Goal: Task Accomplishment & Management: Use online tool/utility

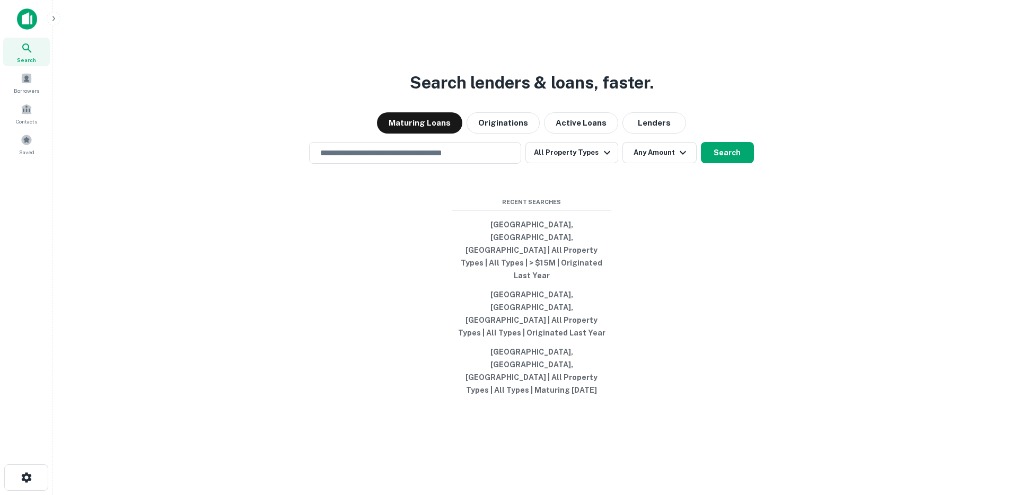
click at [60, 20] on main "Search lenders & loans, faster. Maturing Loans Originations Active Loans Lender…" at bounding box center [531, 247] width 957 height 495
click at [55, 18] on icon "button" at bounding box center [53, 18] width 8 height 8
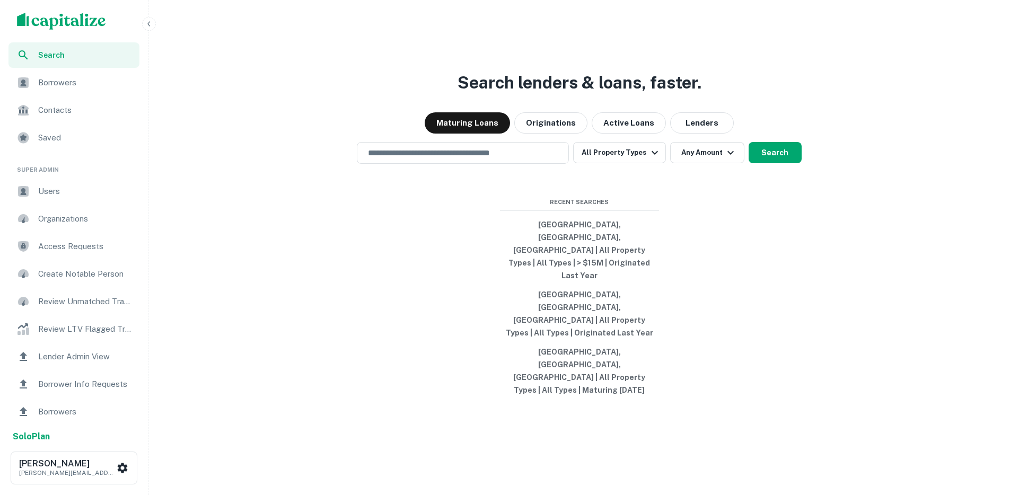
click at [46, 190] on span "Users" at bounding box center [85, 191] width 95 height 13
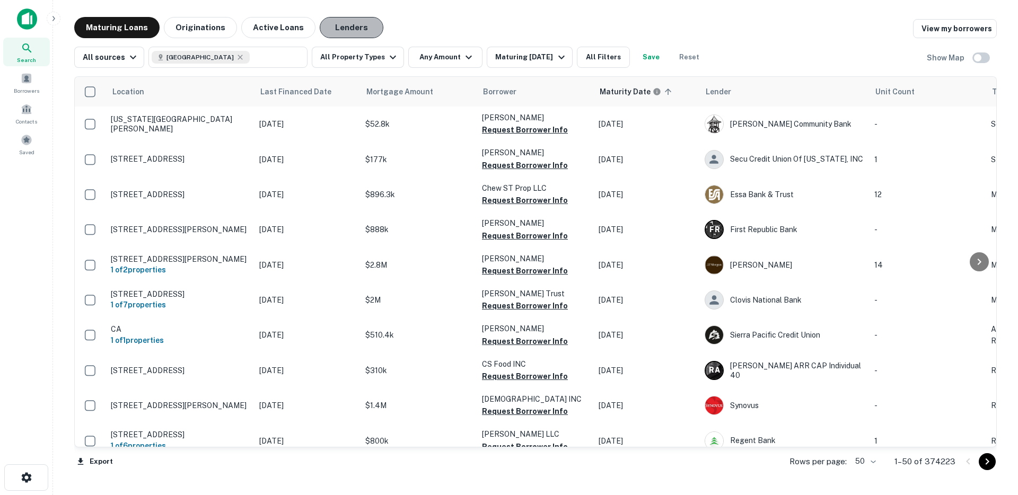
click at [350, 28] on button "Lenders" at bounding box center [352, 27] width 64 height 21
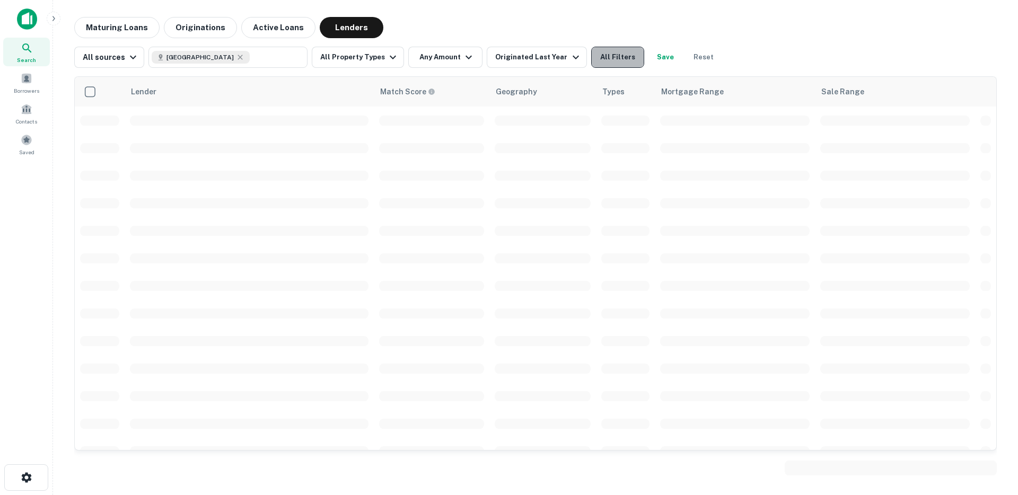
click at [610, 62] on button "All Filters" at bounding box center [617, 57] width 53 height 21
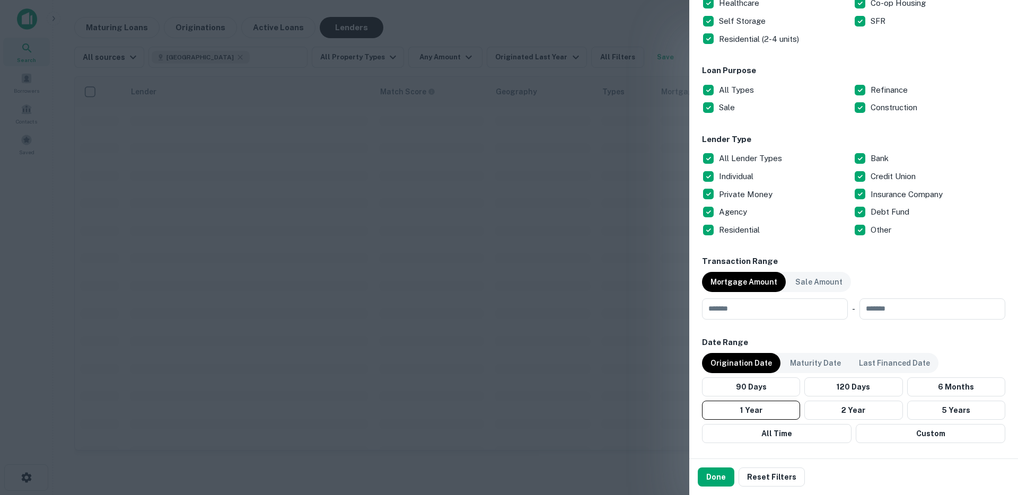
scroll to position [270, 0]
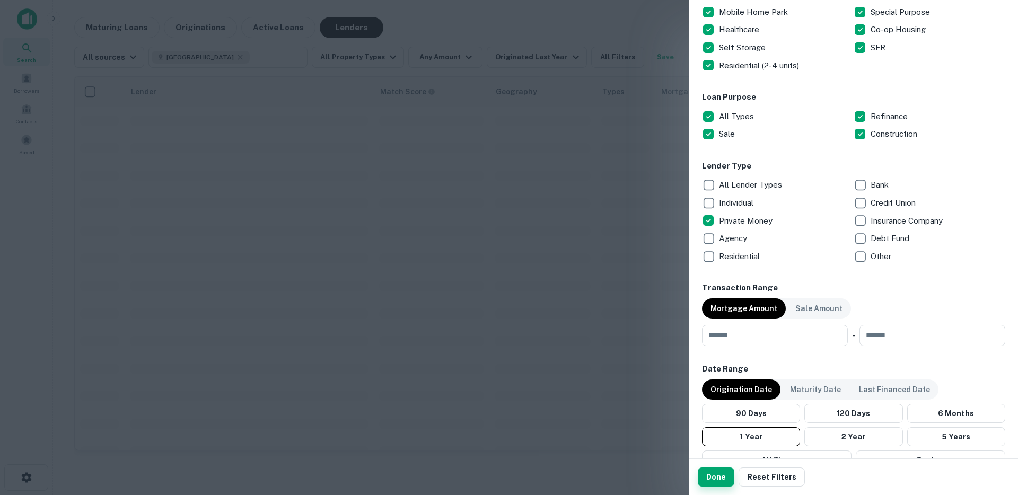
click at [716, 477] on button "Done" at bounding box center [716, 477] width 37 height 19
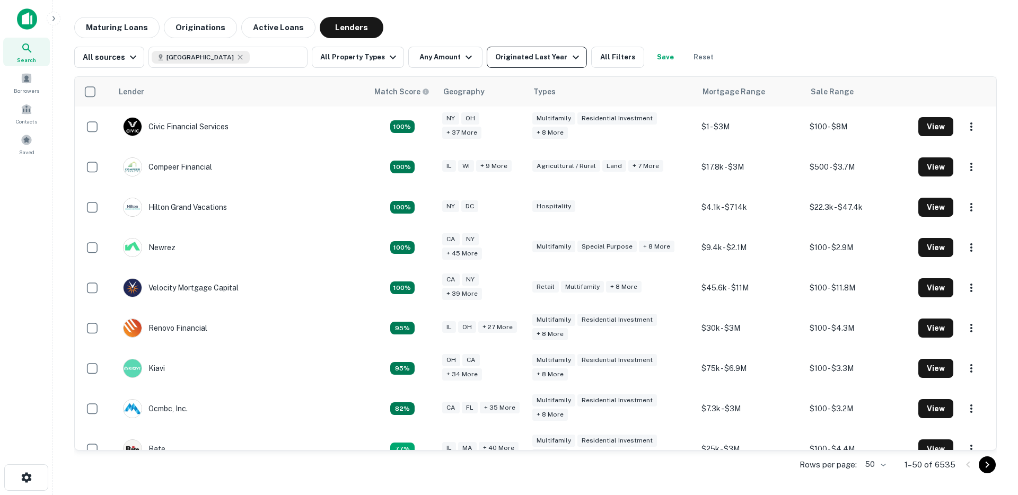
click at [521, 57] on div "Originated Last Year" at bounding box center [538, 57] width 86 height 13
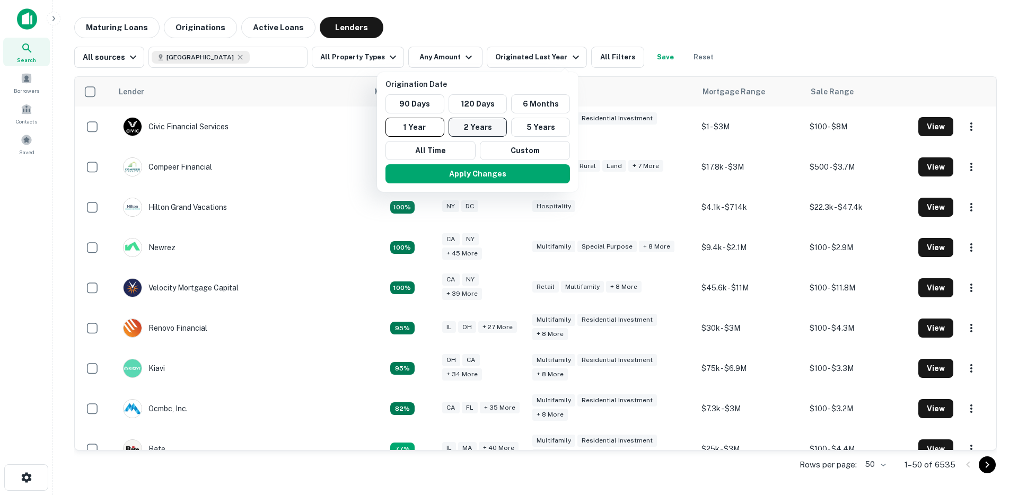
click at [487, 127] on button "2 Years" at bounding box center [477, 127] width 59 height 19
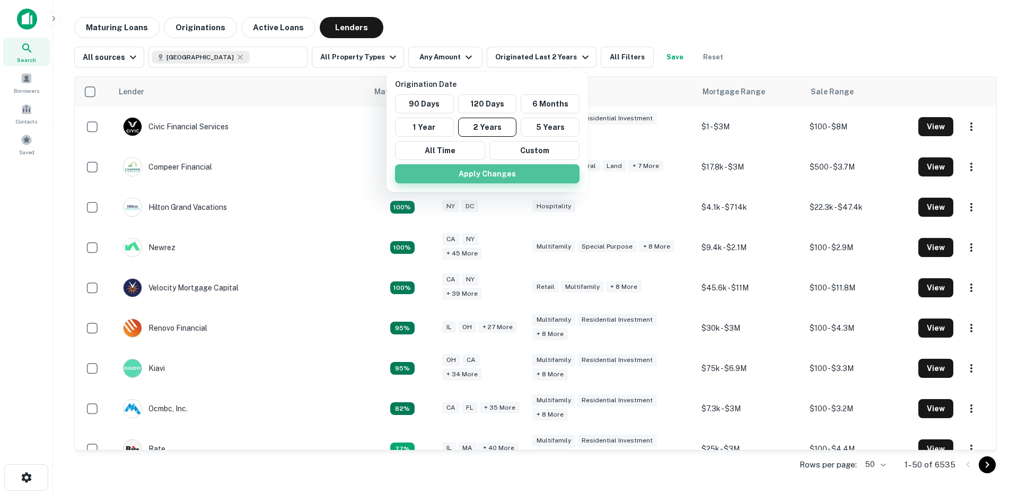
click at [519, 170] on button "Apply Changes" at bounding box center [487, 173] width 184 height 19
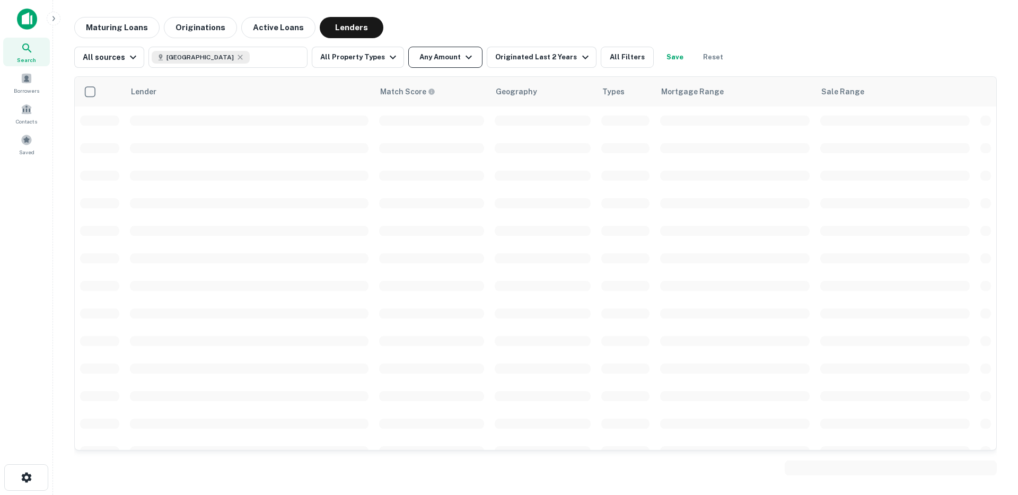
click at [444, 64] on button "Any Amount" at bounding box center [445, 57] width 74 height 21
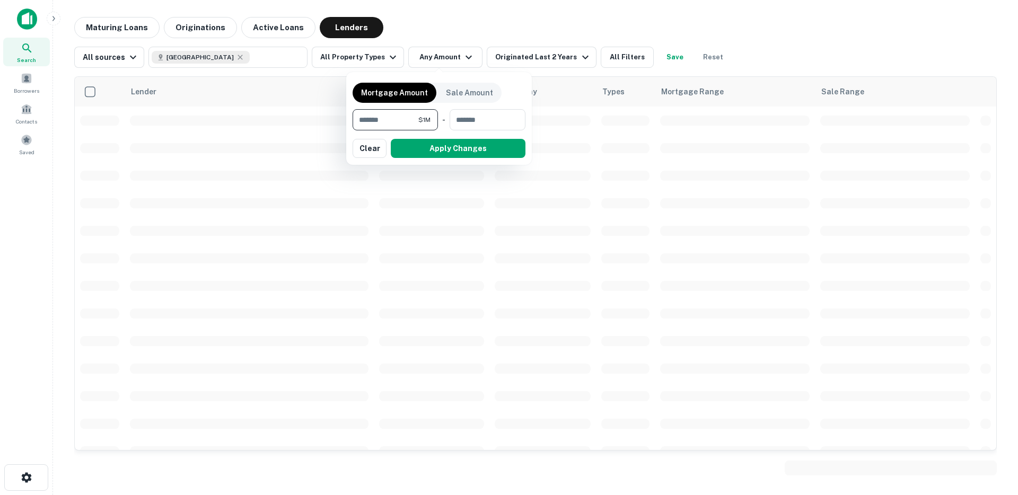
click at [366, 119] on input "*******" at bounding box center [386, 119] width 66 height 21
type input "*"
click at [371, 124] on input "*******" at bounding box center [385, 119] width 65 height 21
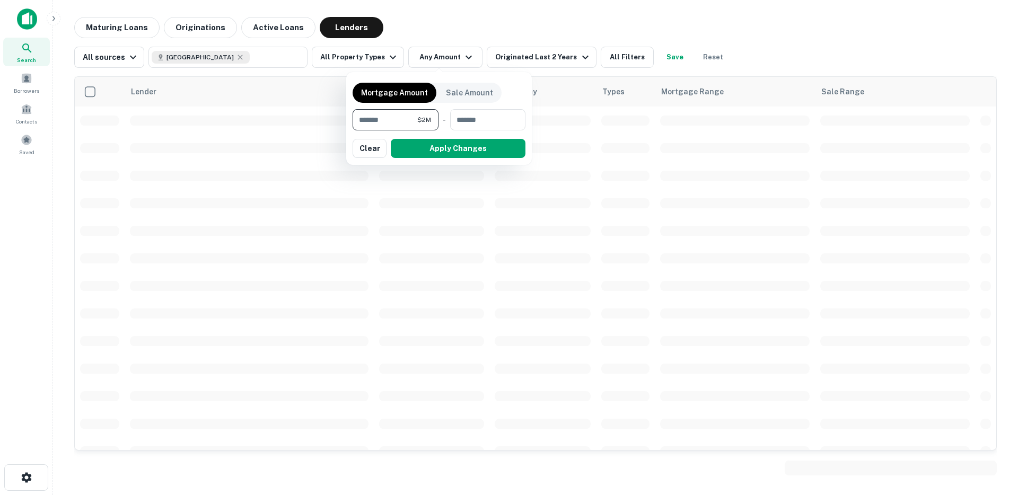
click at [371, 124] on input "*******" at bounding box center [385, 119] width 65 height 21
type input "*******"
click at [453, 160] on div "Mortgage Amount Sale Amount ******* $1.5M ​ - ​ Apply Changes Clear" at bounding box center [439, 118] width 186 height 93
click at [453, 152] on button "Apply Changes" at bounding box center [458, 148] width 135 height 19
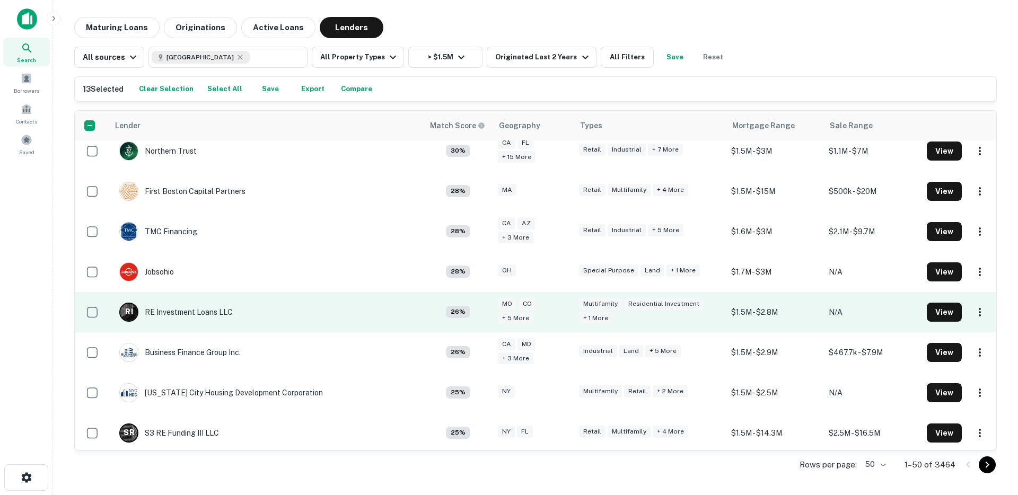
scroll to position [1136, 0]
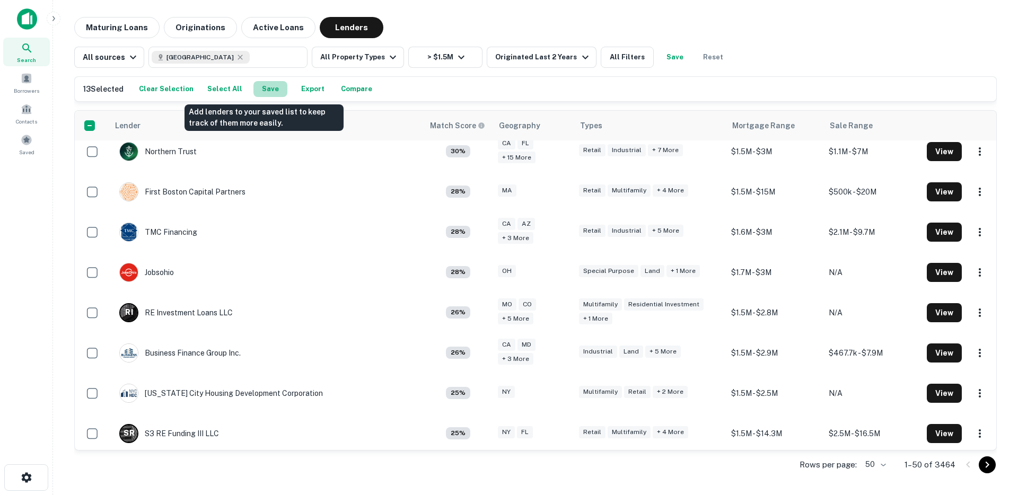
click at [264, 91] on button "Save" at bounding box center [270, 89] width 34 height 16
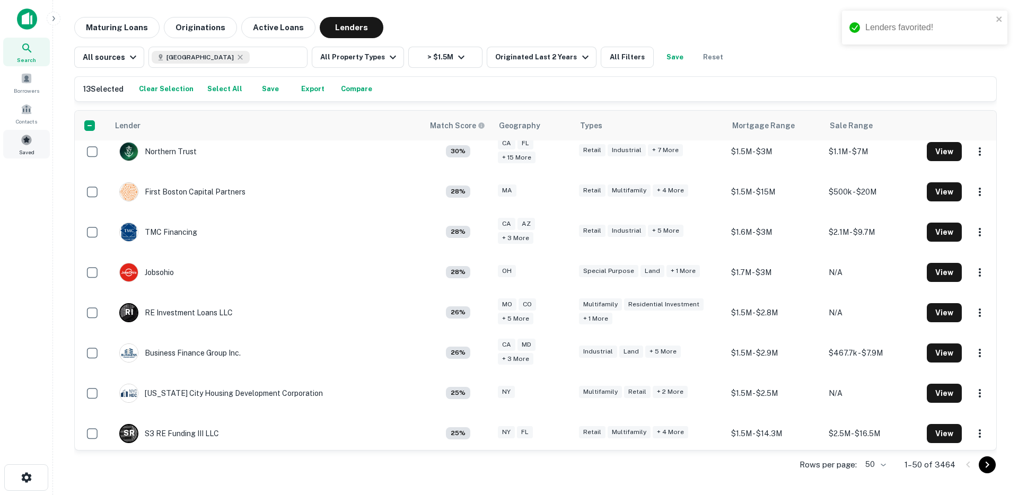
click at [36, 146] on div "Saved" at bounding box center [26, 144] width 47 height 29
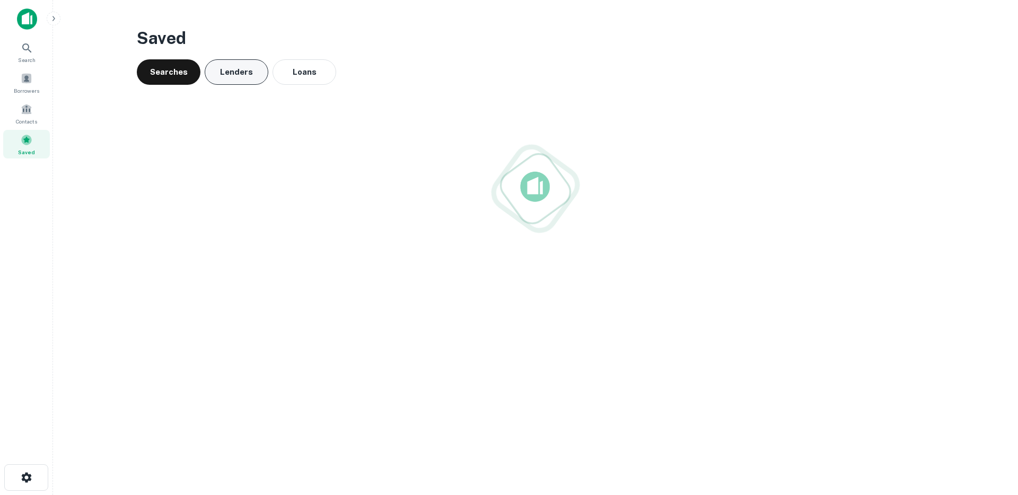
click at [225, 69] on button "Lenders" at bounding box center [237, 71] width 64 height 25
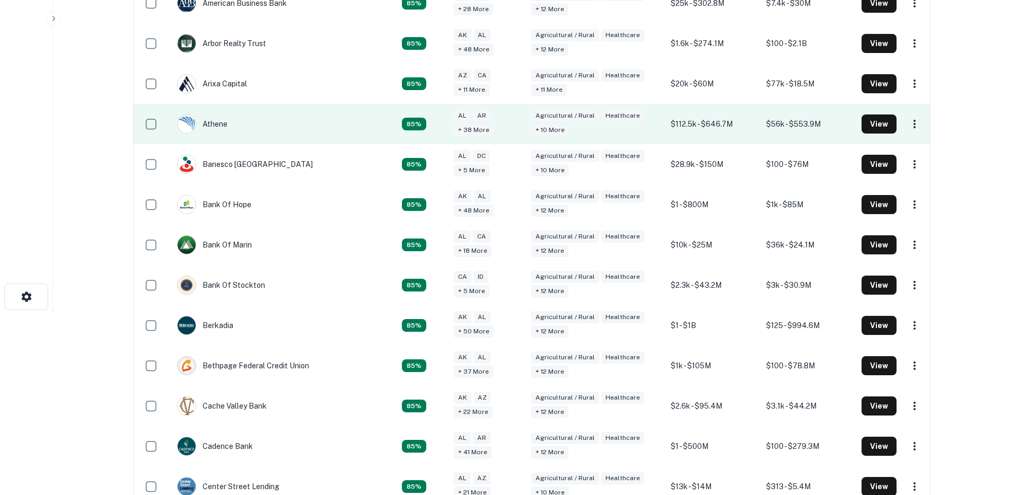
scroll to position [24, 0]
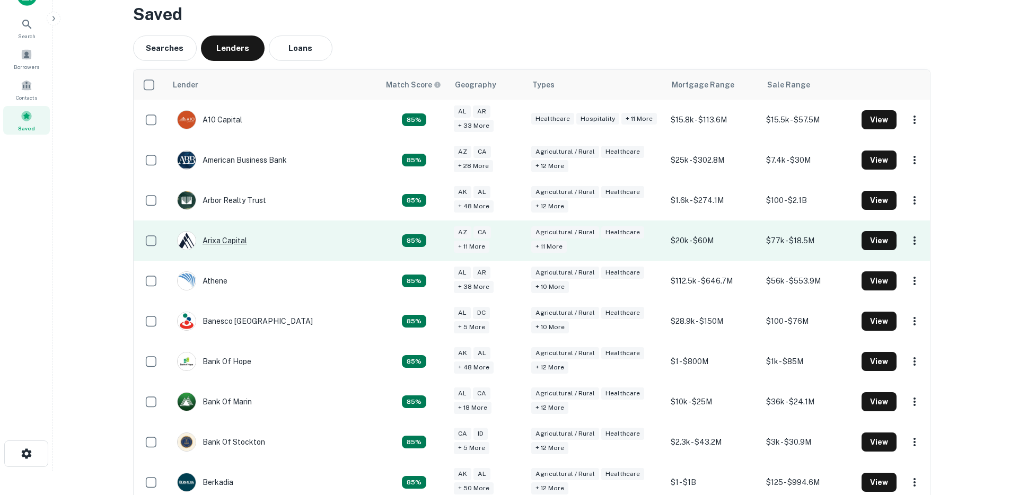
click at [218, 243] on div "Arixa Capital" at bounding box center [212, 240] width 70 height 19
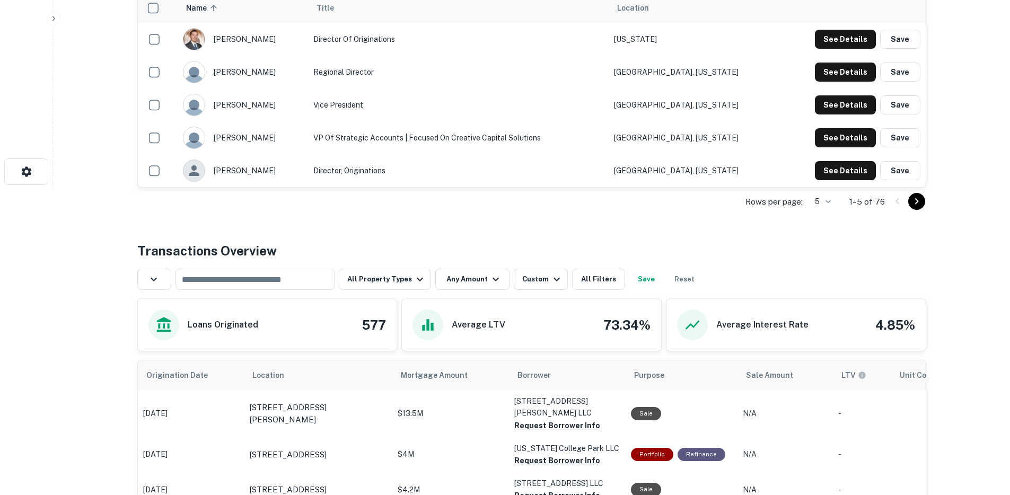
scroll to position [506, 0]
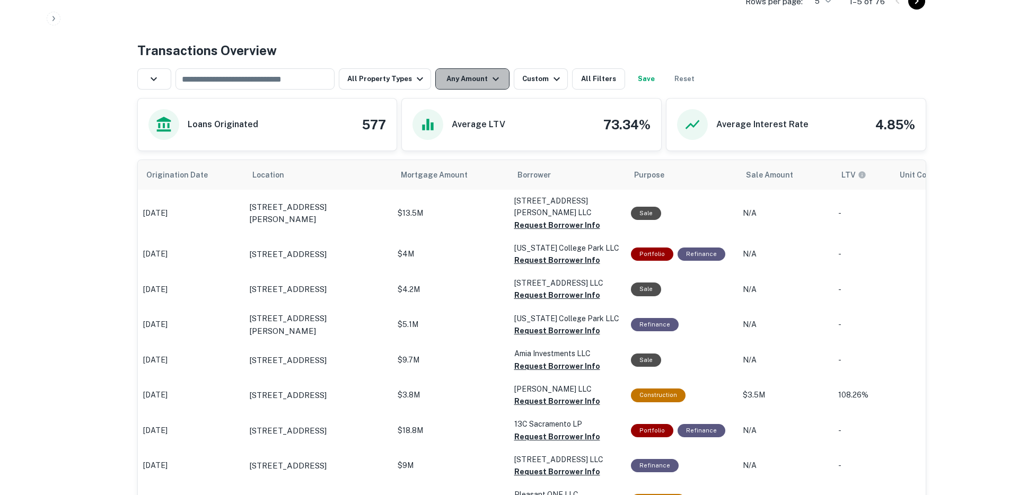
click at [456, 77] on button "Any Amount" at bounding box center [472, 78] width 74 height 21
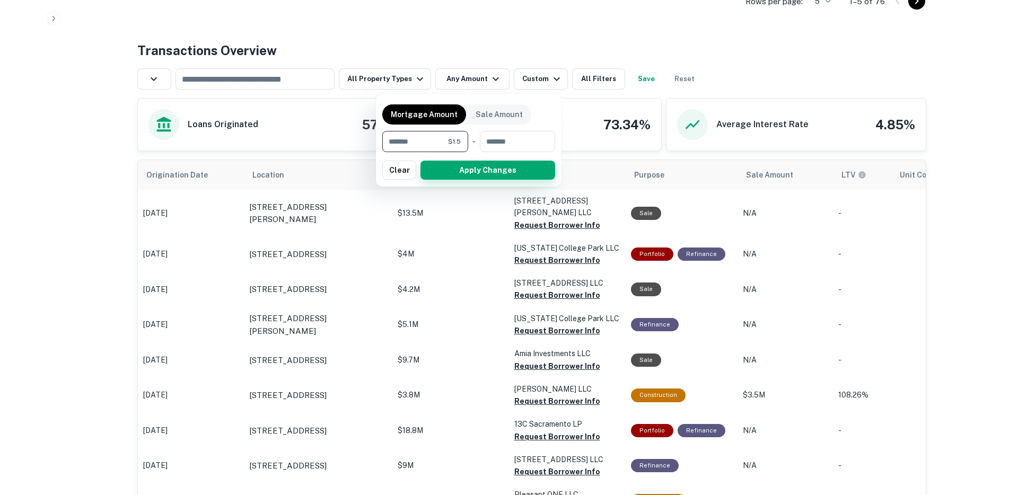
type input "***"
click at [465, 168] on button "Apply Changes" at bounding box center [487, 170] width 135 height 19
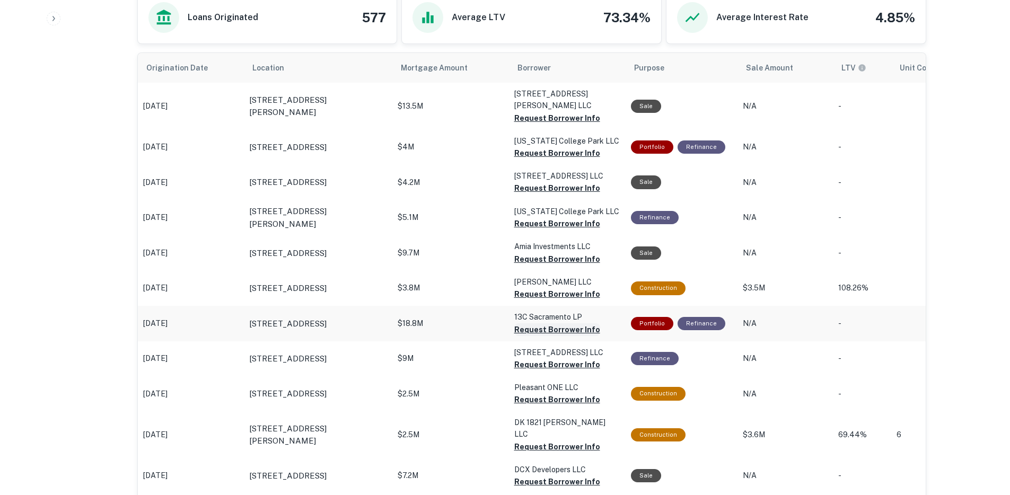
scroll to position [553, 0]
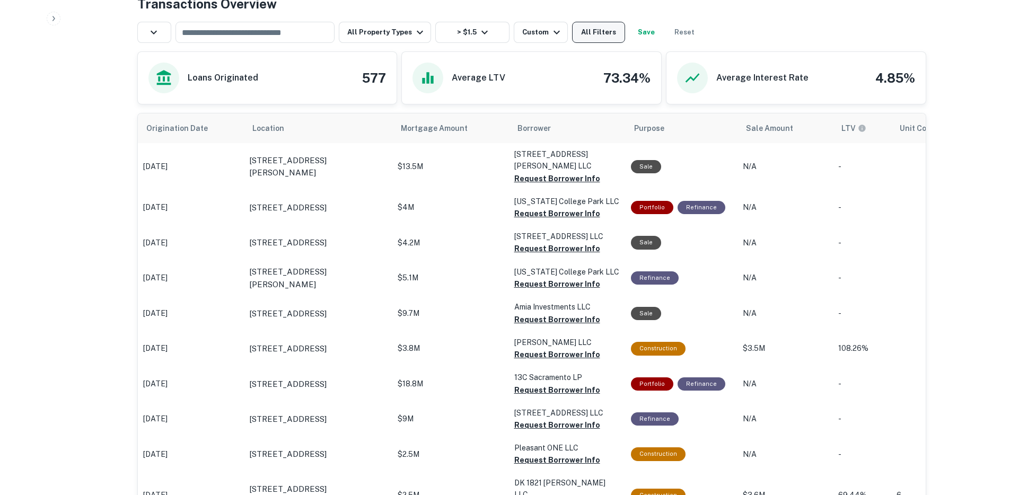
click at [596, 29] on button "All Filters" at bounding box center [598, 32] width 53 height 21
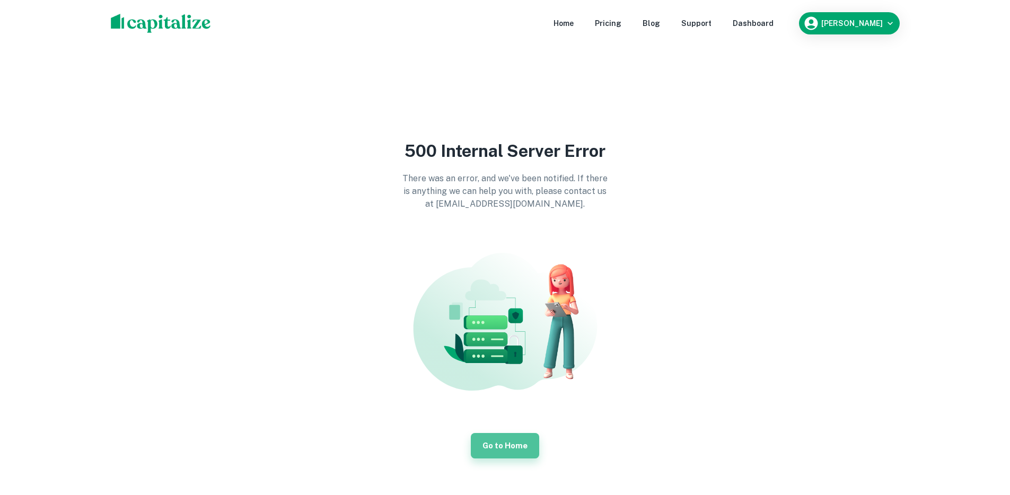
click at [523, 444] on link "Go to Home" at bounding box center [505, 445] width 68 height 25
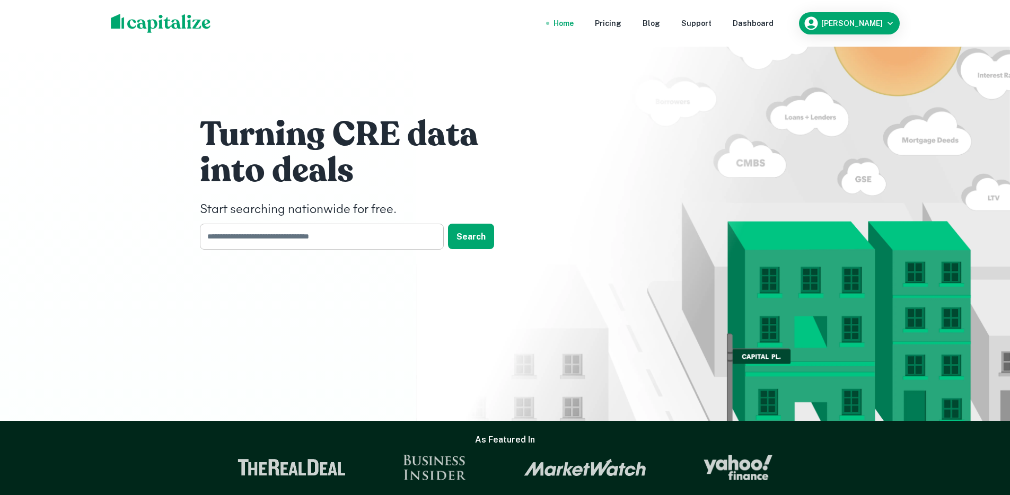
click at [262, 233] on input "text" at bounding box center [318, 237] width 236 height 26
click at [266, 235] on input "text" at bounding box center [318, 237] width 236 height 26
click at [773, 27] on div "Dashboard" at bounding box center [753, 23] width 41 height 12
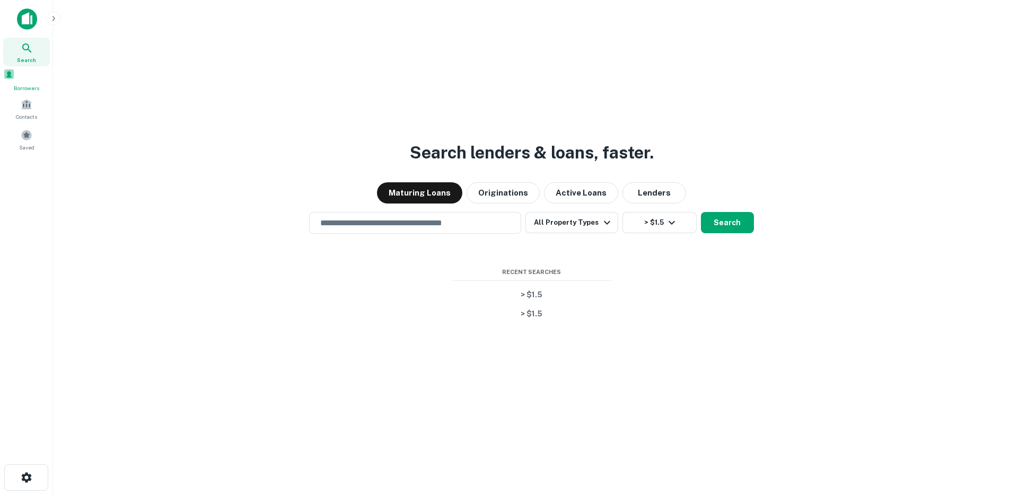
click at [18, 85] on div "Borrowers" at bounding box center [26, 80] width 47 height 24
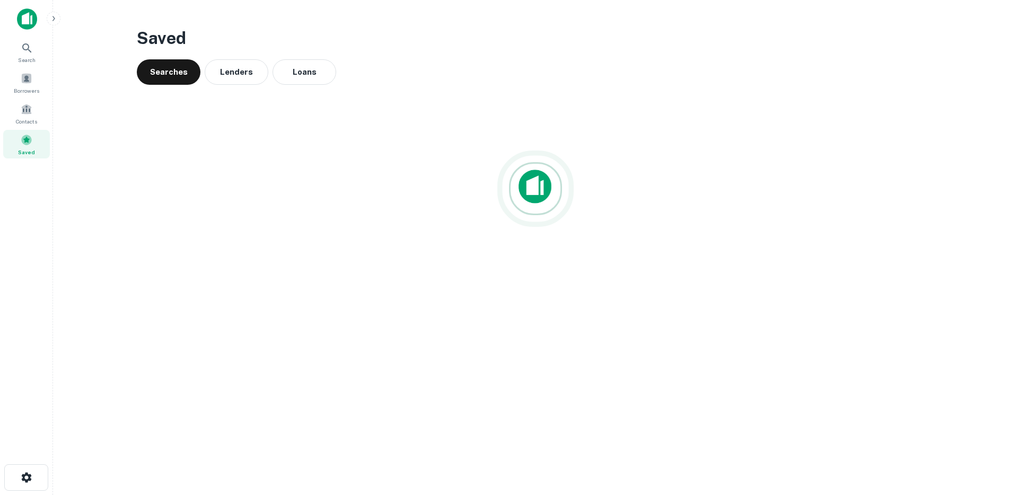
click at [28, 17] on img at bounding box center [27, 18] width 20 height 21
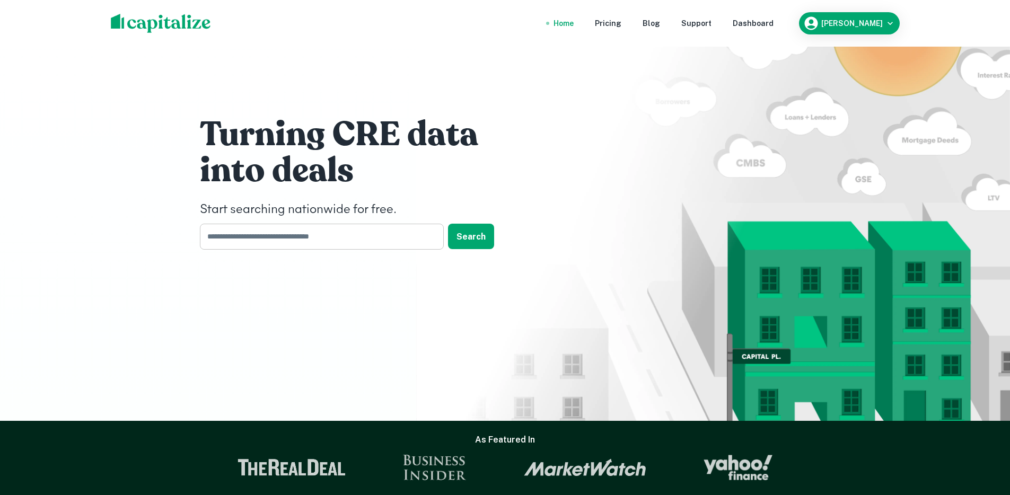
click at [269, 236] on input "text" at bounding box center [318, 237] width 236 height 26
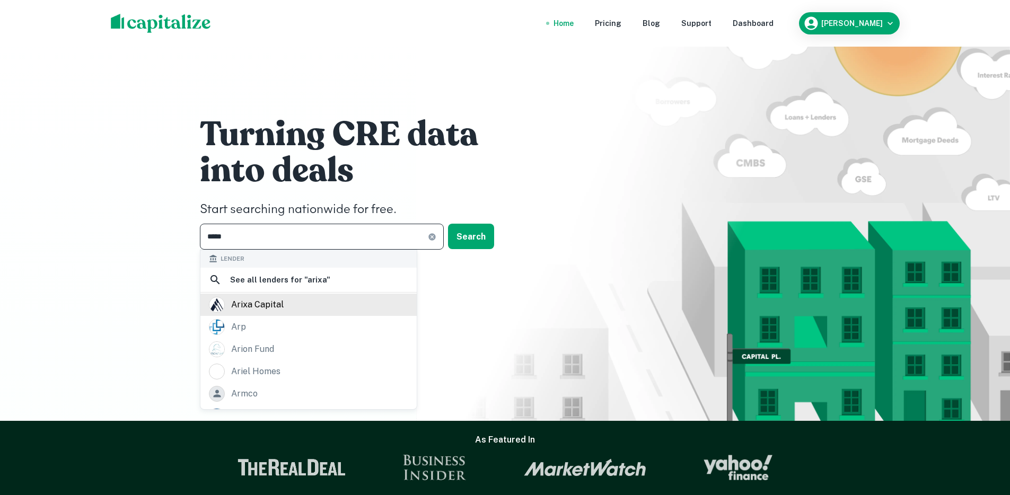
type input "*****"
click at [248, 303] on div "arixa capital" at bounding box center [257, 305] width 52 height 16
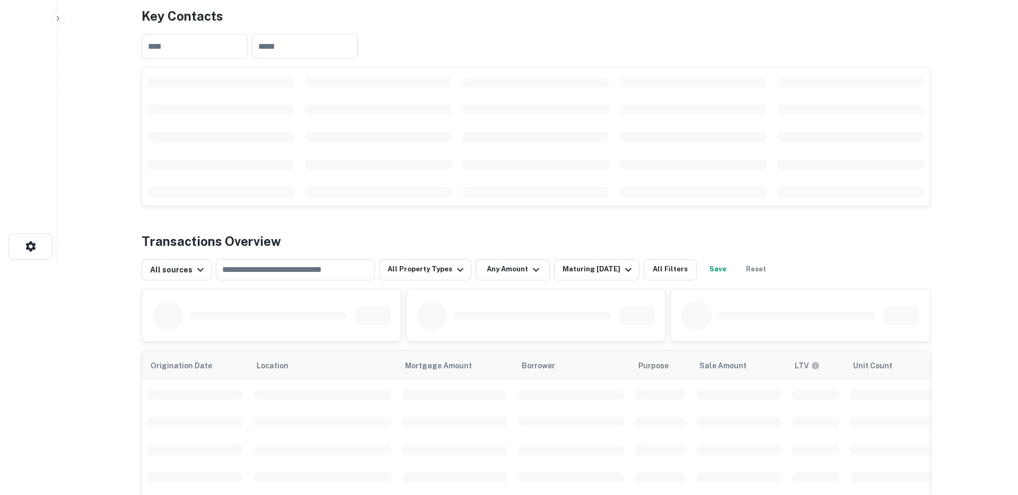
scroll to position [232, 0]
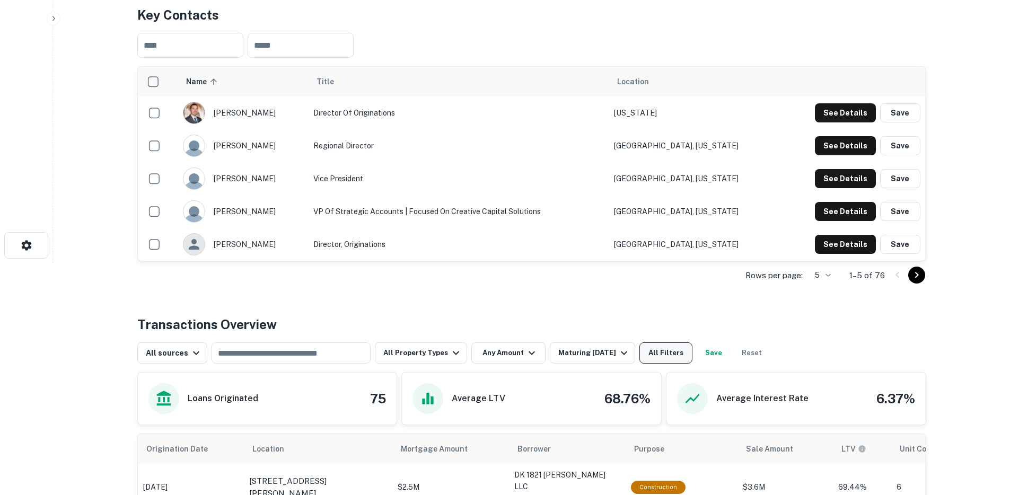
click at [655, 350] on button "All Filters" at bounding box center [665, 352] width 53 height 21
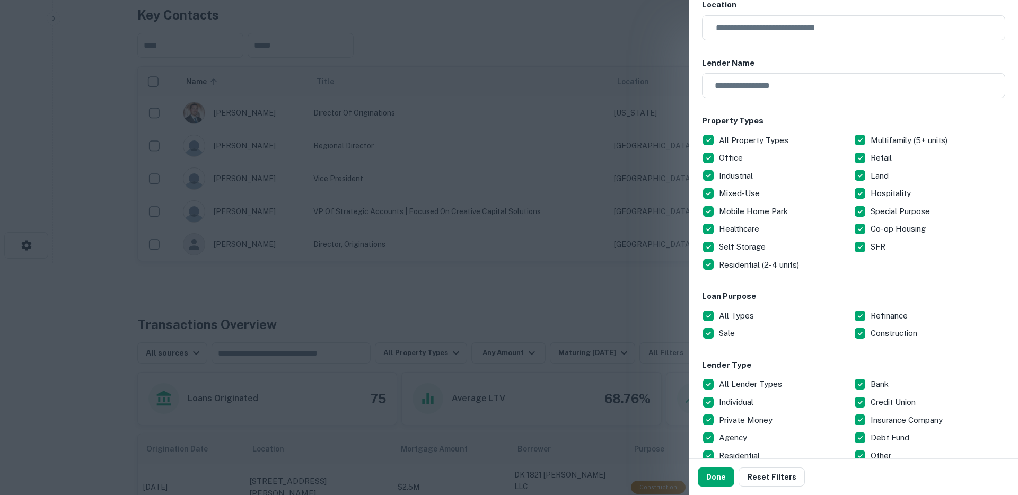
scroll to position [75, 0]
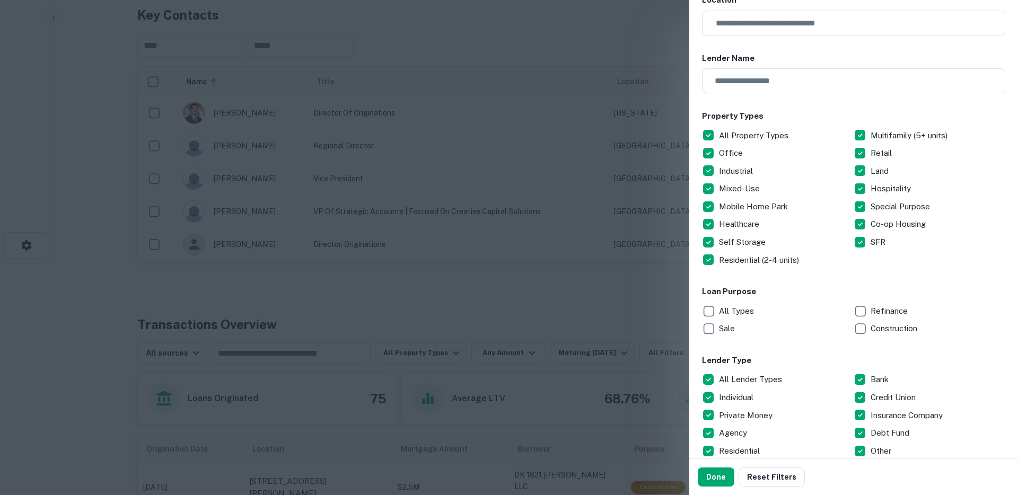
click at [871, 330] on p "Construction" at bounding box center [894, 328] width 49 height 13
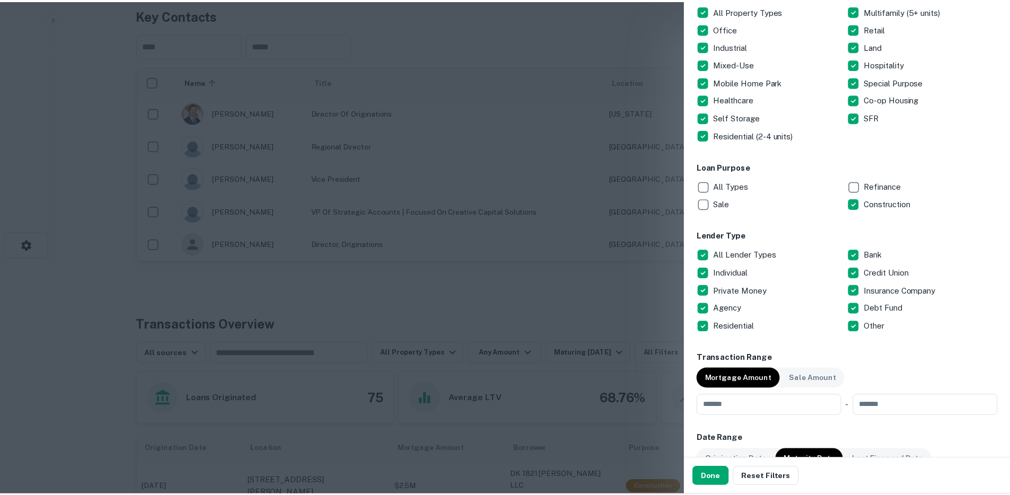
scroll to position [301, 0]
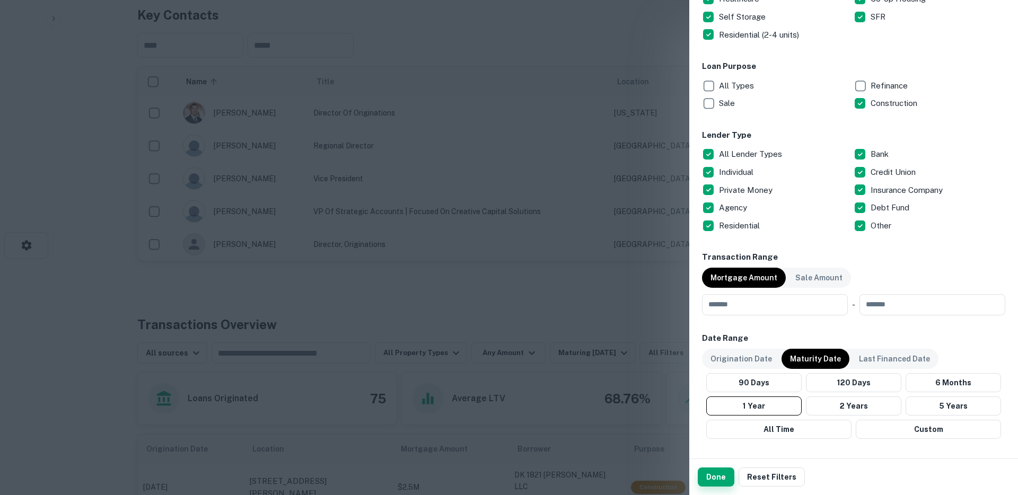
click at [721, 476] on button "Done" at bounding box center [716, 477] width 37 height 19
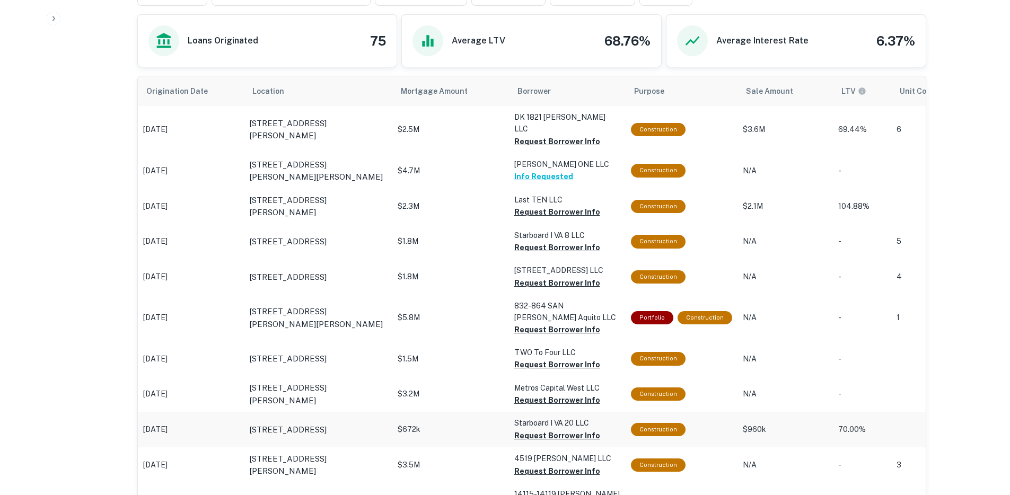
scroll to position [405, 0]
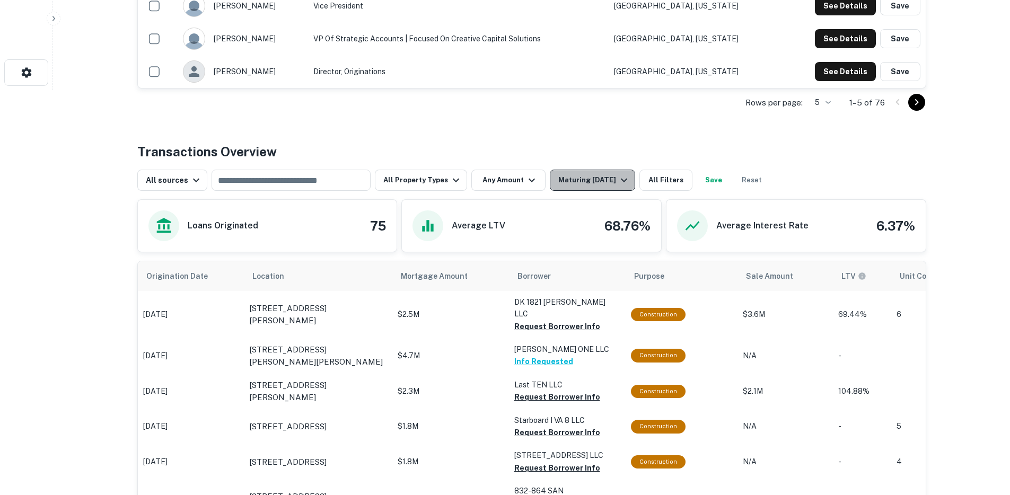
click at [575, 177] on div "Maturing [DATE]" at bounding box center [594, 180] width 72 height 13
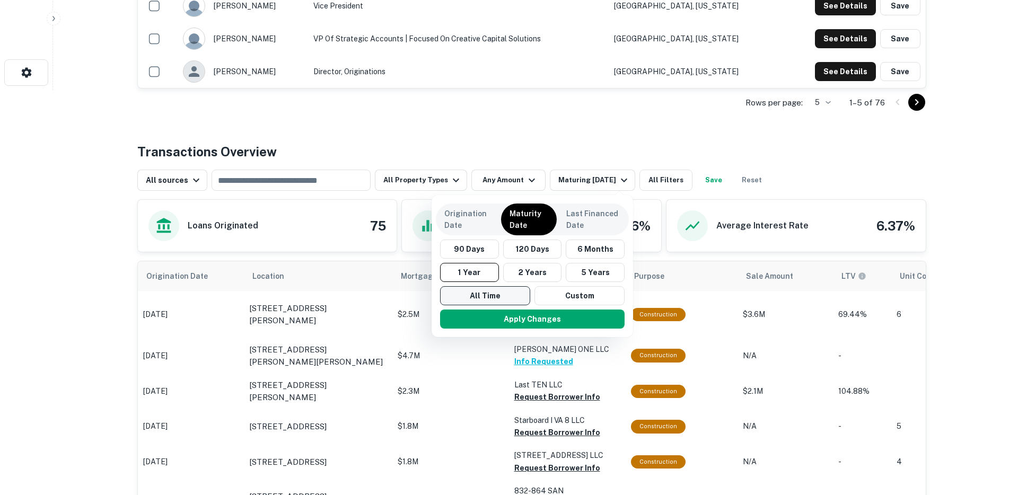
click at [496, 295] on button "All Time" at bounding box center [485, 295] width 90 height 19
click at [507, 323] on button "Apply Changes" at bounding box center [532, 319] width 184 height 19
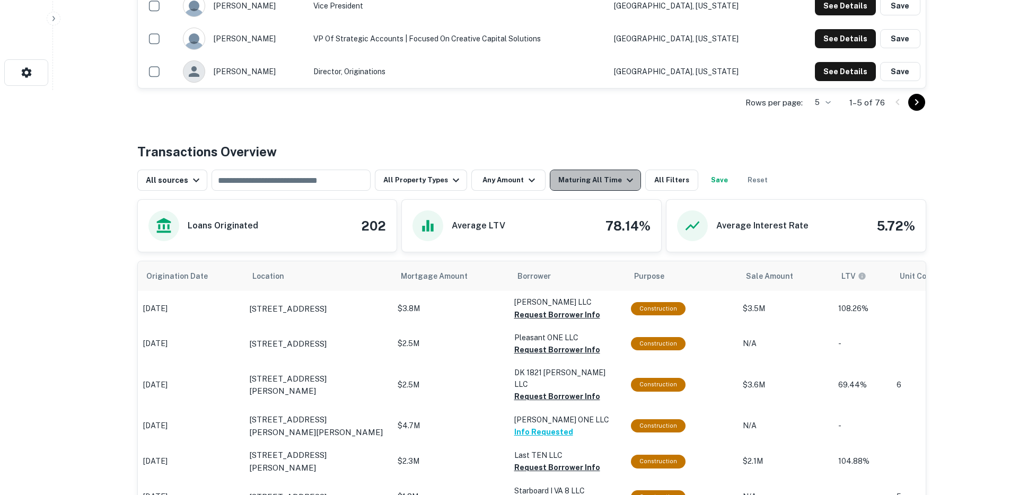
click at [603, 185] on div "Maturing All Time" at bounding box center [597, 180] width 78 height 13
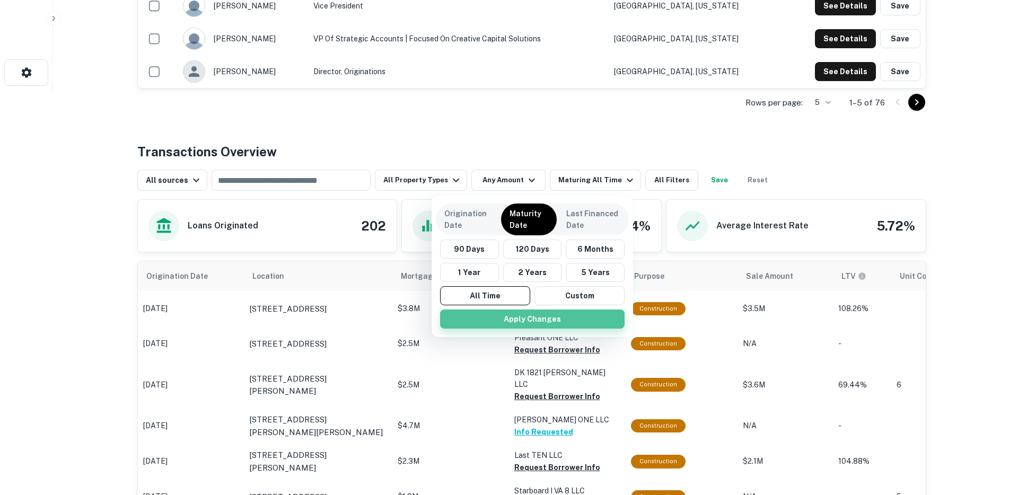
click at [531, 323] on button "Apply Changes" at bounding box center [532, 319] width 184 height 19
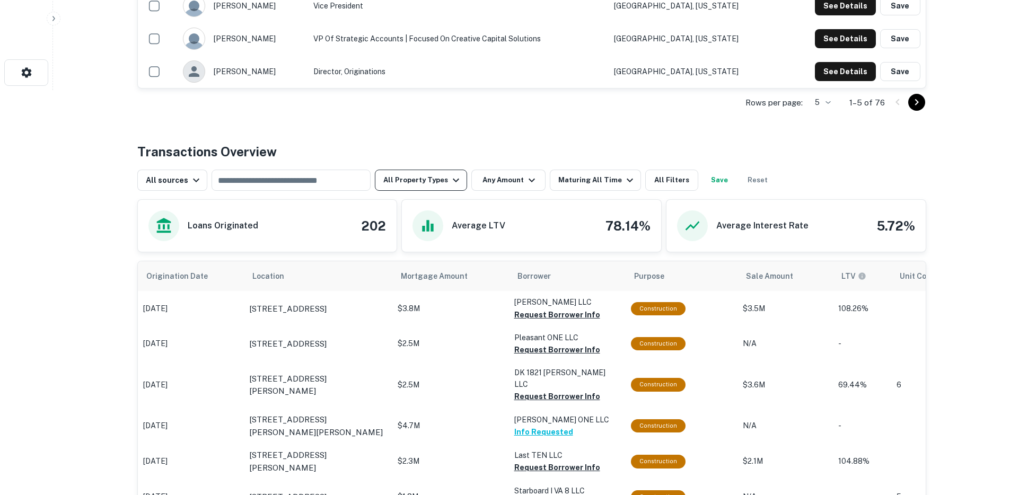
click at [428, 178] on button "All Property Types" at bounding box center [421, 180] width 92 height 21
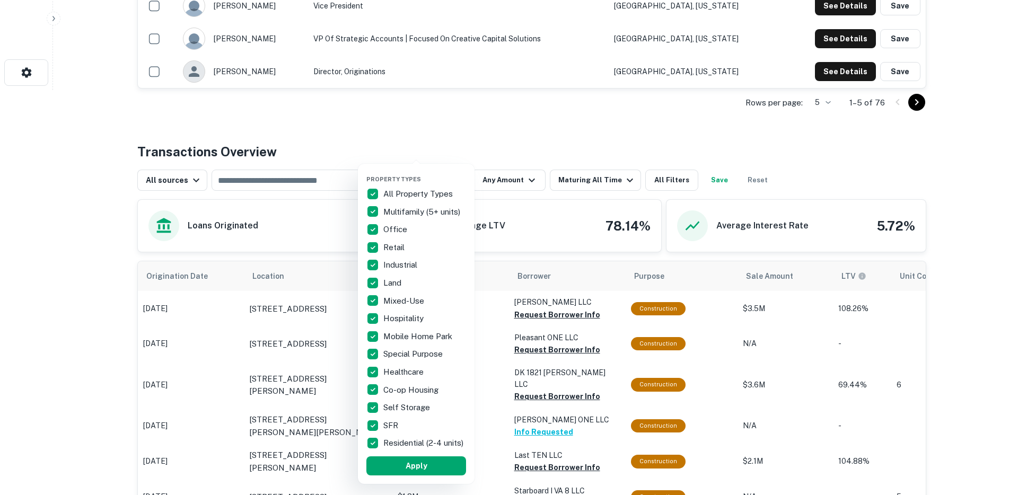
drag, startPoint x: 498, startPoint y: 178, endPoint x: 509, endPoint y: 178, distance: 10.6
click at [498, 178] on div at bounding box center [509, 247] width 1018 height 495
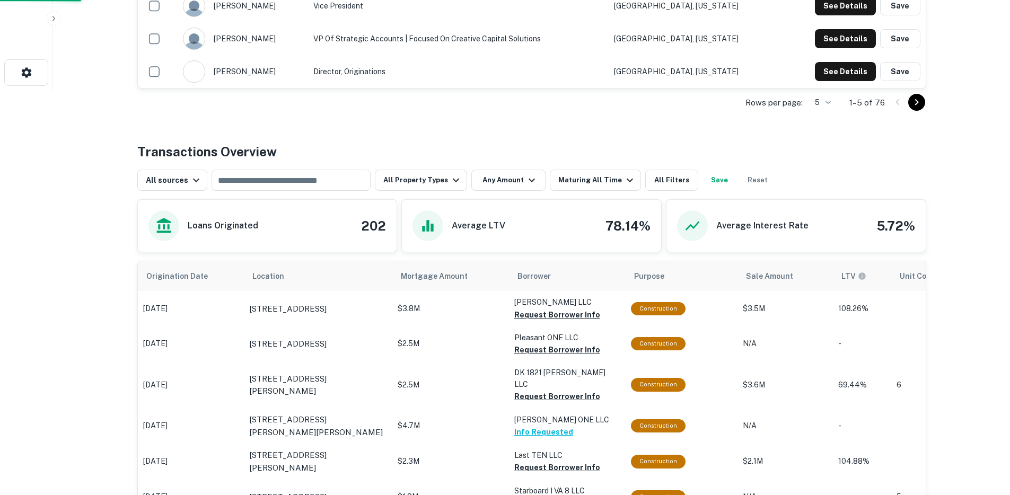
click at [514, 178] on div at bounding box center [505, 247] width 1010 height 495
click at [513, 182] on button "Any Amount" at bounding box center [508, 180] width 74 height 21
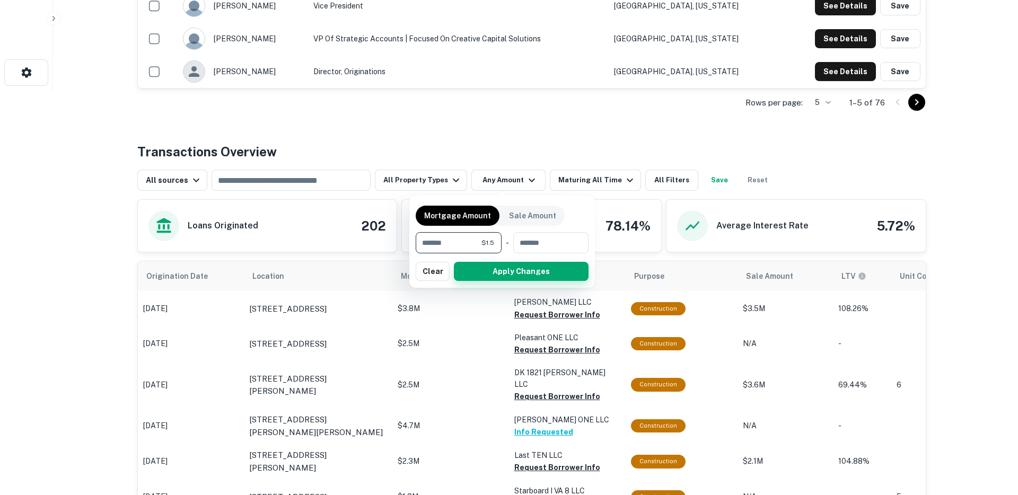
type input "***"
click at [525, 268] on button "Apply Changes" at bounding box center [521, 271] width 135 height 19
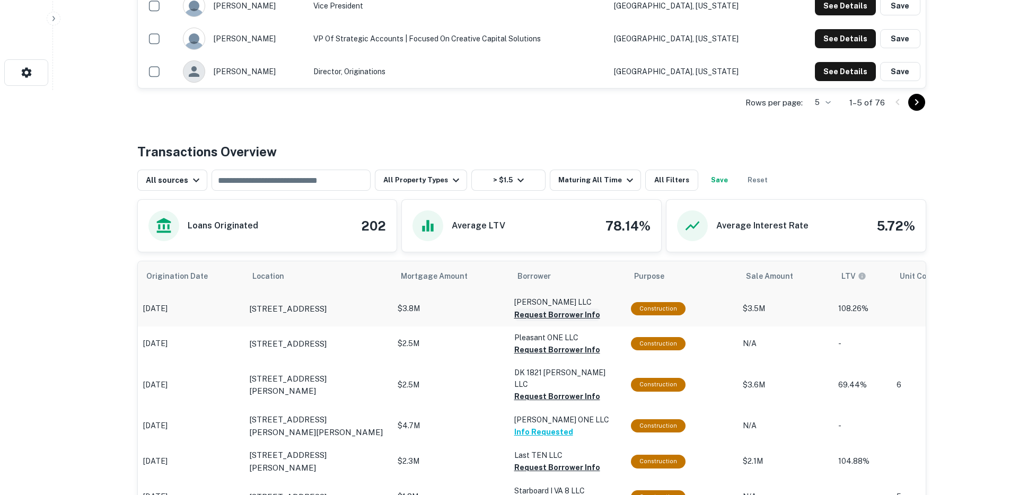
click at [550, 310] on button "Request Borrower Info" at bounding box center [557, 315] width 86 height 13
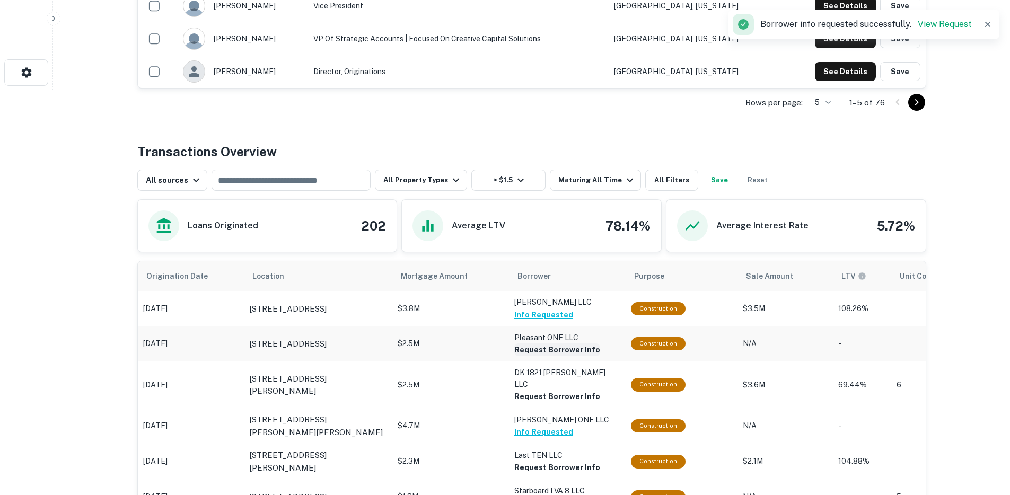
click at [542, 348] on button "Request Borrower Info" at bounding box center [557, 349] width 86 height 13
click at [540, 308] on p "DK 1821 Daly LLC" at bounding box center [567, 302] width 106 height 12
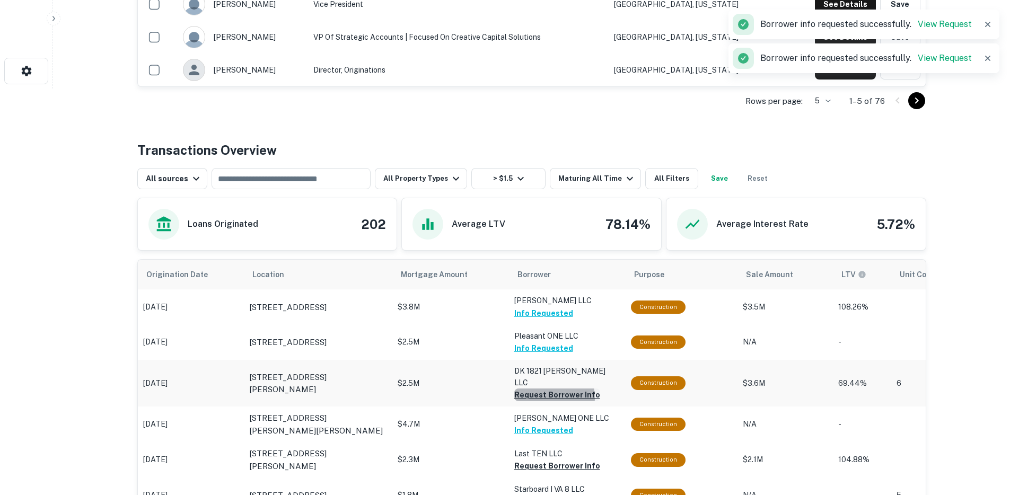
click at [544, 389] on button "Request Borrower Info" at bounding box center [557, 395] width 86 height 13
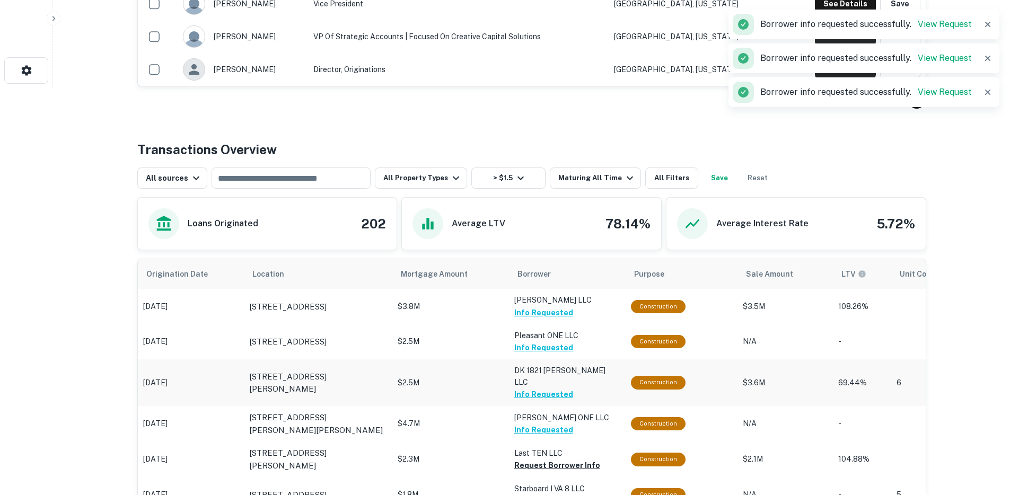
click at [545, 324] on td "DK 1821 Daly LLC Info Requested" at bounding box center [567, 306] width 117 height 35
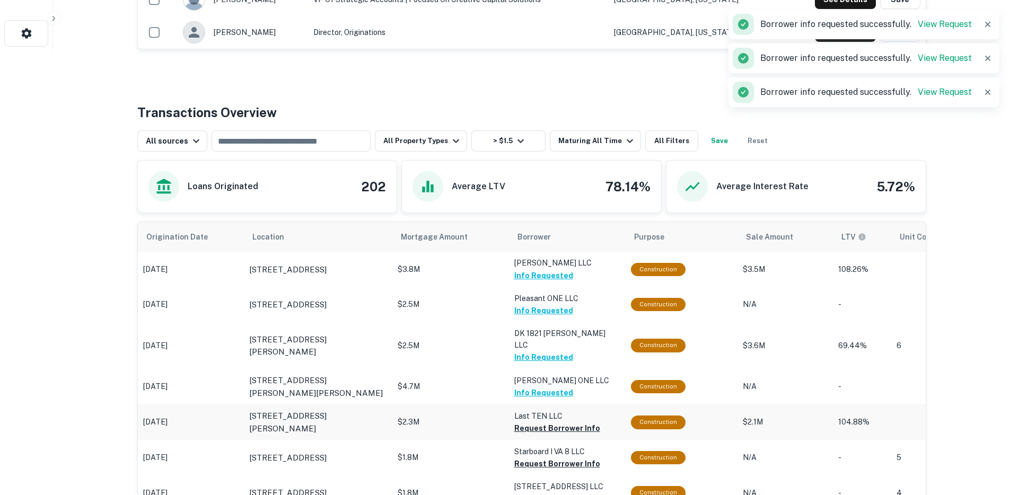
scroll to position [516, 0]
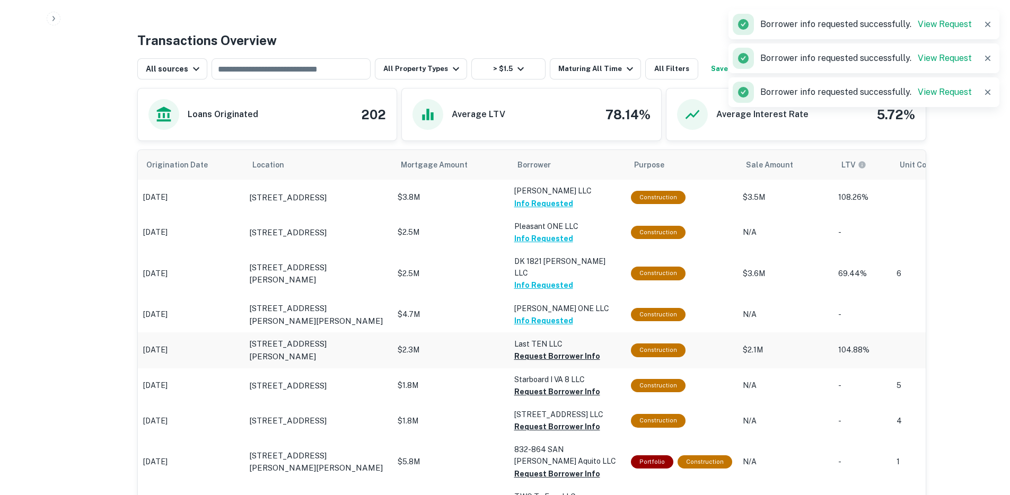
click at [536, 350] on button "Request Borrower Info" at bounding box center [557, 356] width 86 height 13
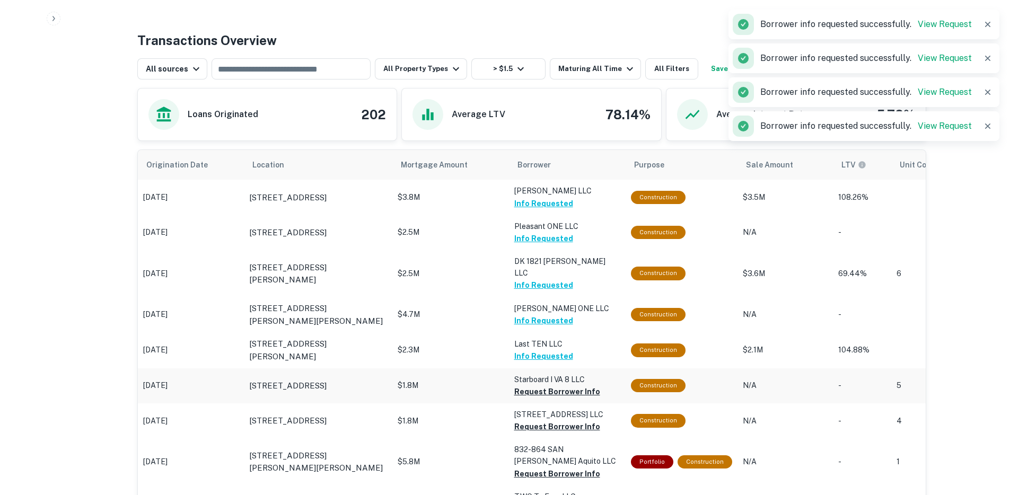
scroll to position [540, 0]
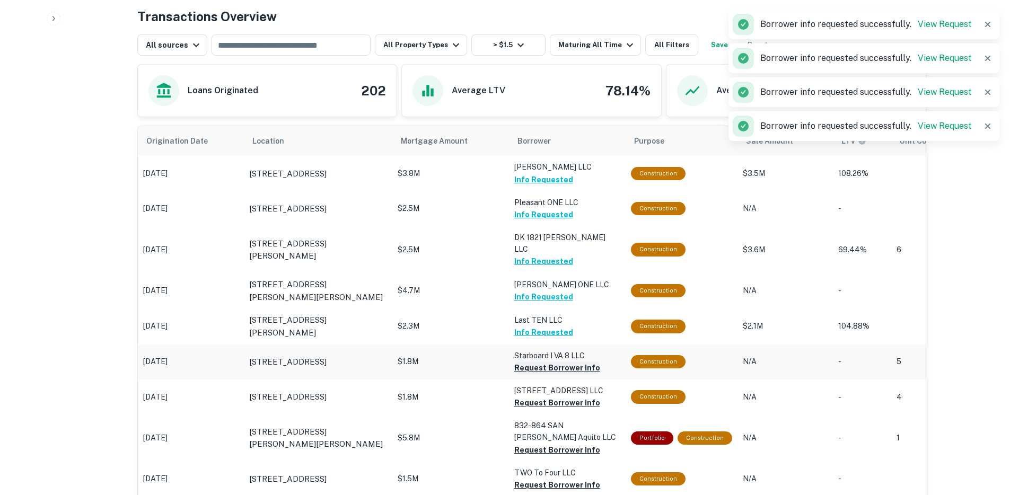
click at [535, 362] on button "Request Borrower Info" at bounding box center [557, 368] width 86 height 13
click at [536, 397] on button "Request Borrower Info" at bounding box center [557, 403] width 86 height 13
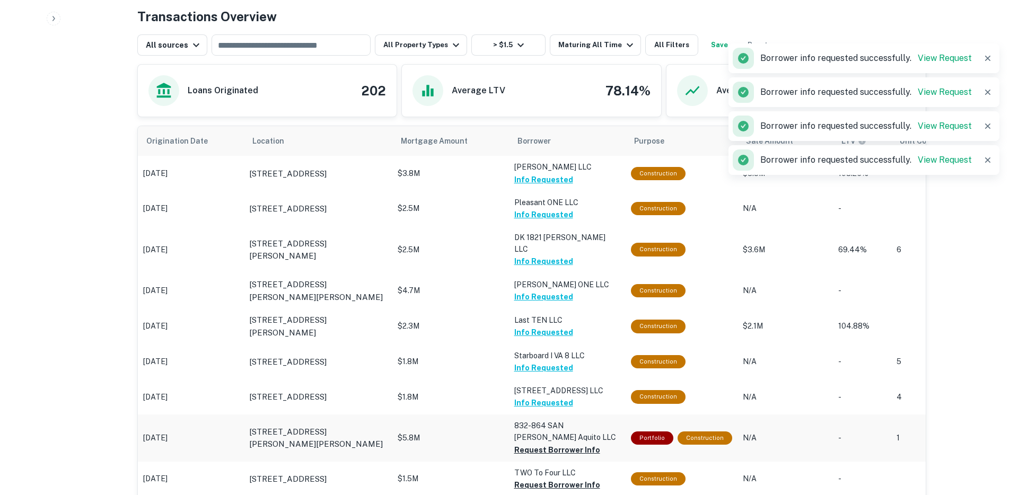
click at [540, 191] on td "832-864 SAN Tomas Aquito LLC Request Borrower Info" at bounding box center [567, 173] width 117 height 35
click at [542, 444] on button "Request Borrower Info" at bounding box center [557, 450] width 86 height 13
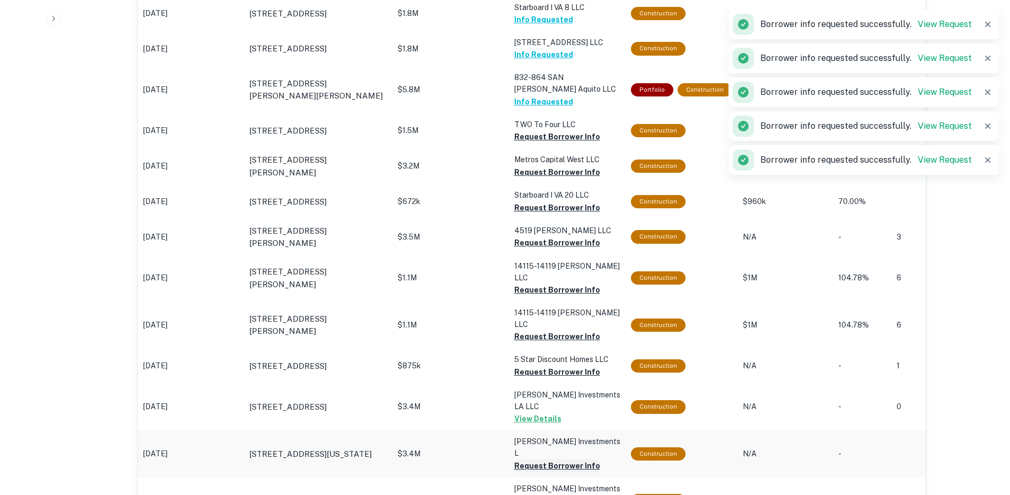
scroll to position [704, 0]
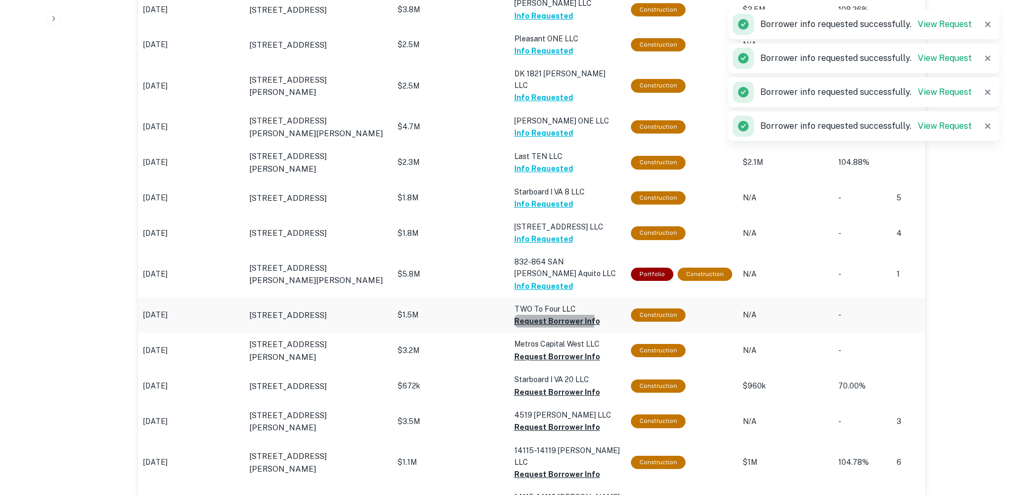
click at [525, 315] on button "Request Borrower Info" at bounding box center [557, 321] width 86 height 13
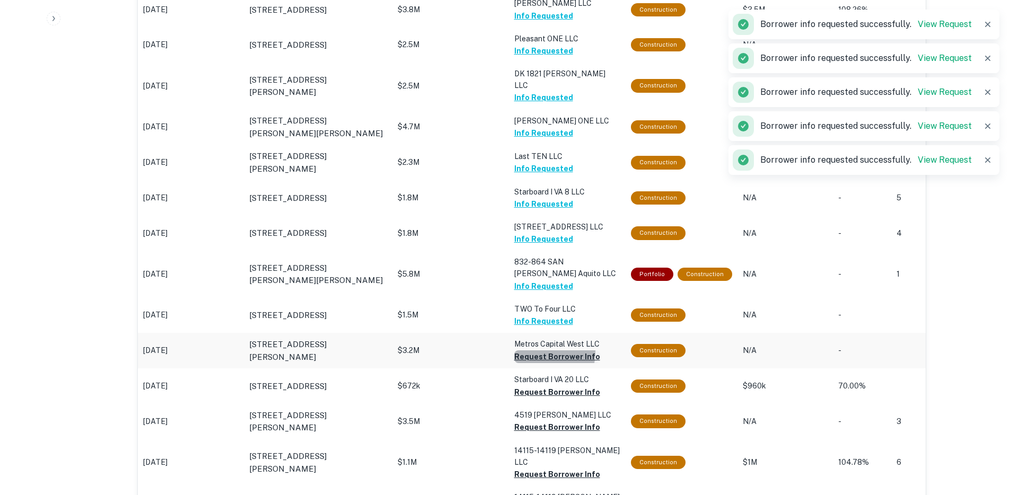
click at [534, 350] on button "Request Borrower Info" at bounding box center [557, 356] width 86 height 13
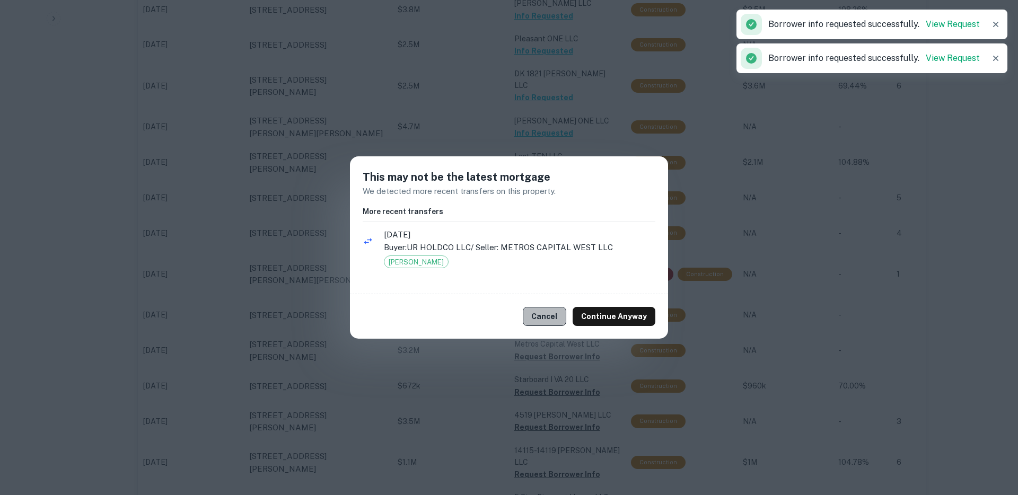
click at [557, 313] on button "Cancel" at bounding box center [544, 316] width 43 height 19
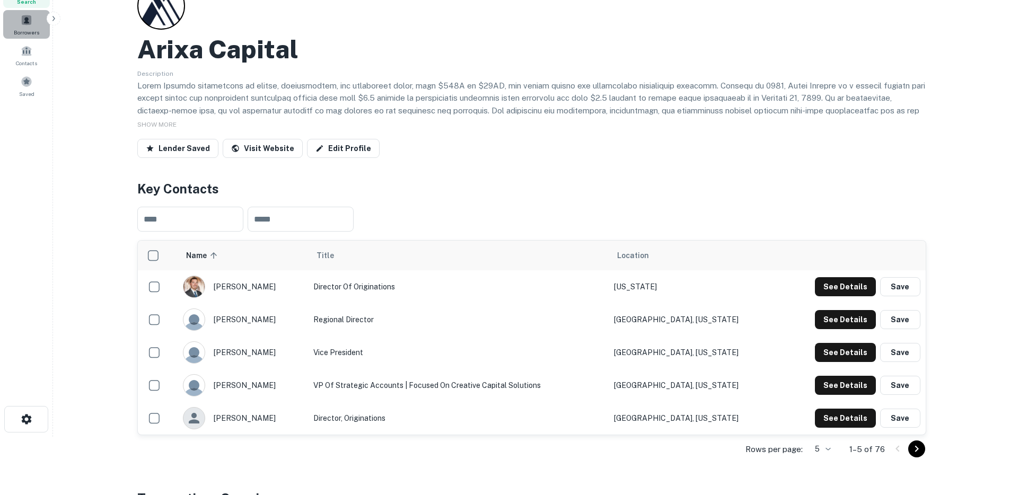
click at [30, 32] on span "Borrowers" at bounding box center [26, 32] width 25 height 8
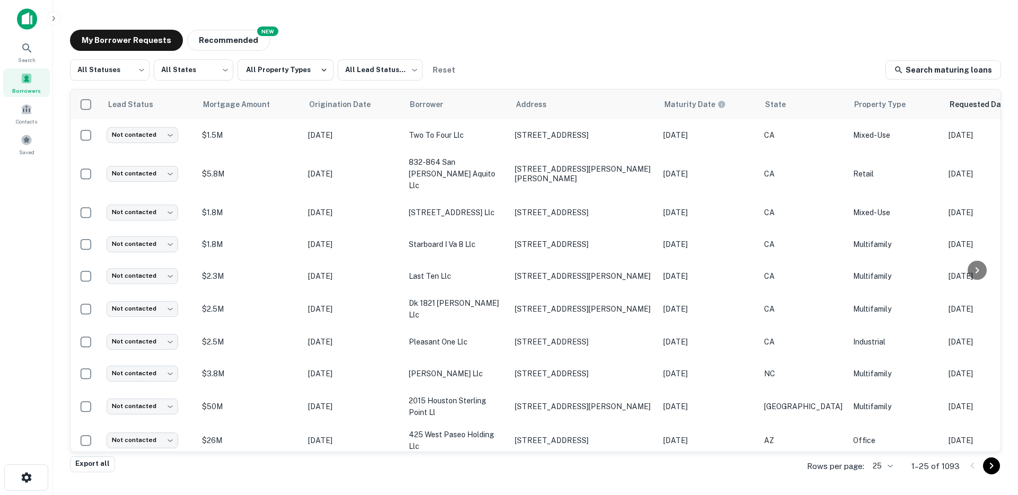
scroll to position [0, 217]
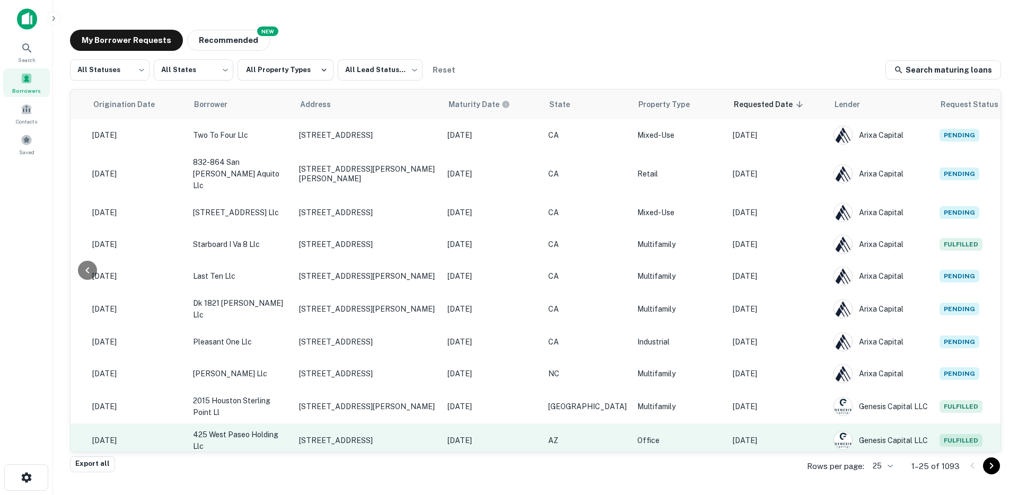
scroll to position [0, 217]
drag, startPoint x: 527, startPoint y: 451, endPoint x: 630, endPoint y: 442, distance: 103.2
click at [630, 442] on div "Lead Status Mortgage Amount Origination Date Borrower Address Maturity Date Sta…" at bounding box center [536, 271] width 930 height 362
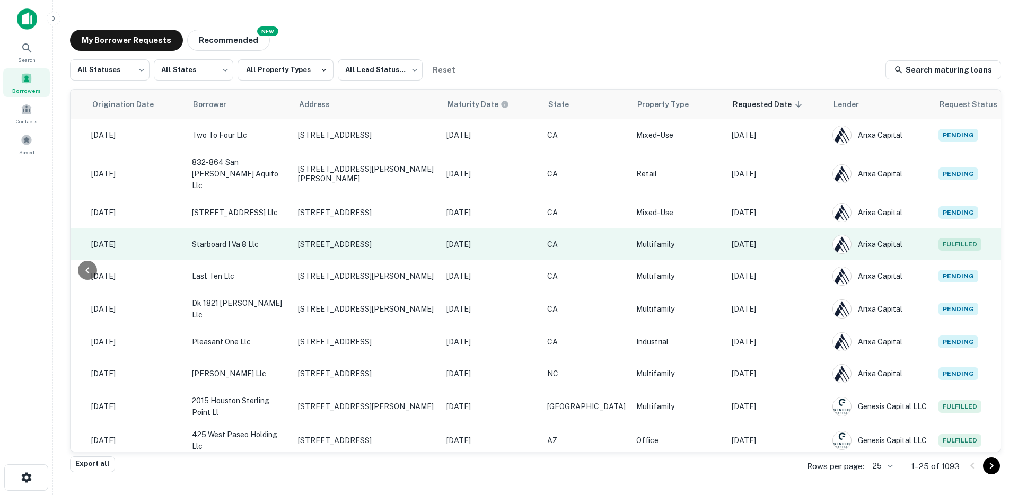
click at [752, 239] on p "[DATE]" at bounding box center [777, 245] width 90 height 12
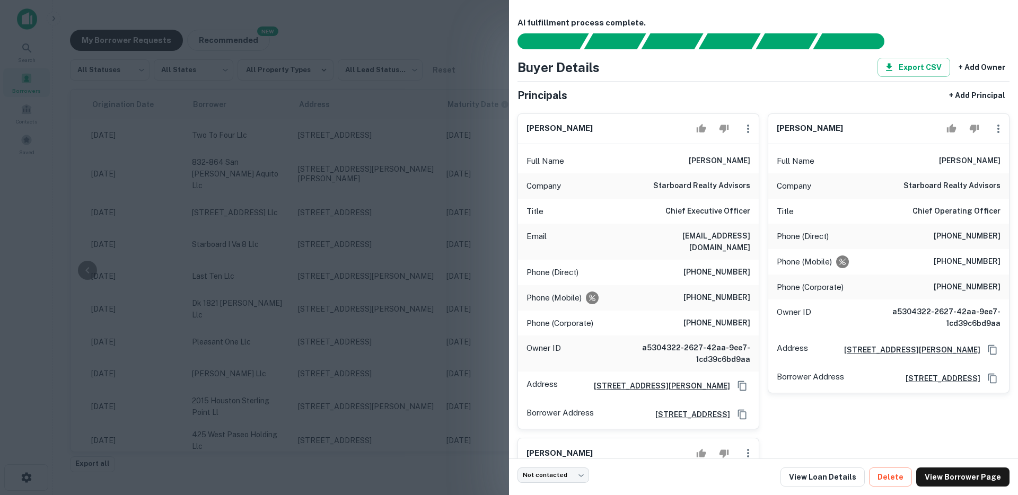
click at [364, 301] on div at bounding box center [509, 247] width 1018 height 495
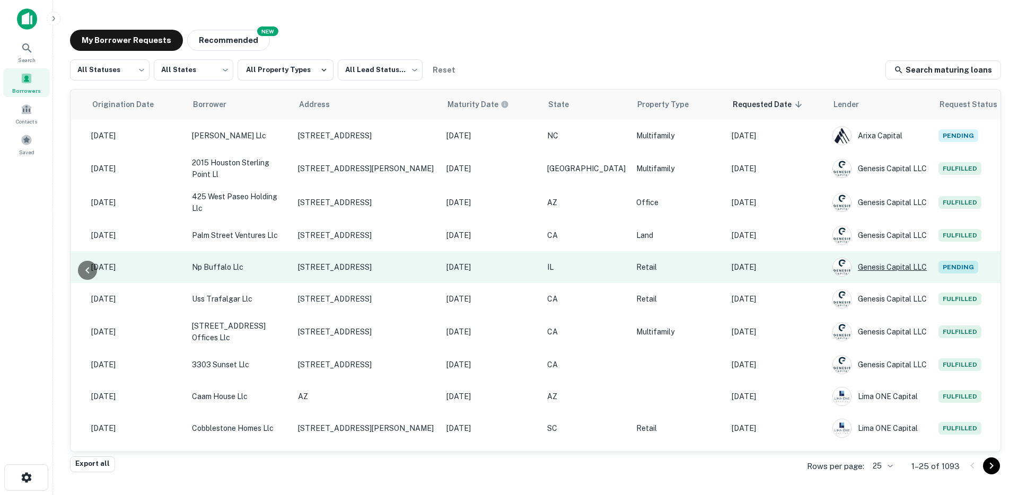
scroll to position [231, 217]
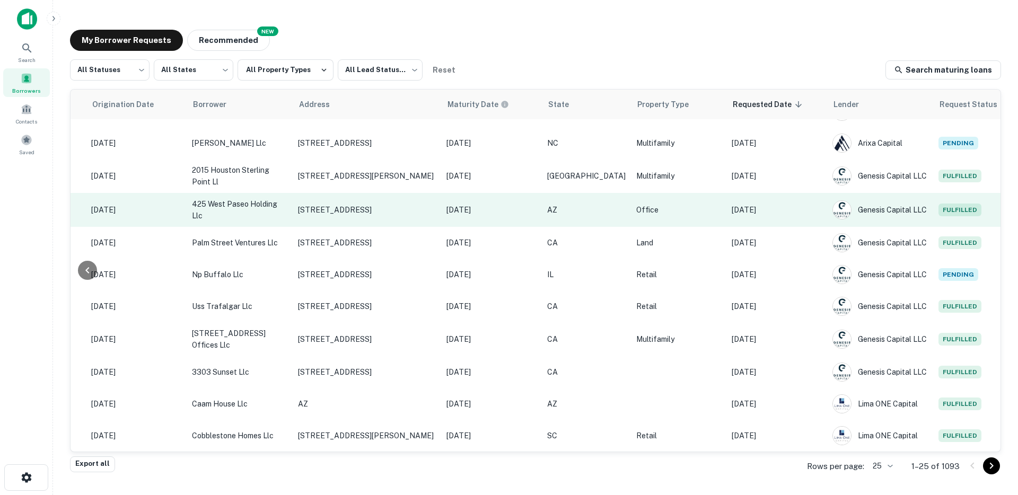
click at [768, 204] on td "[DATE]" at bounding box center [776, 210] width 101 height 34
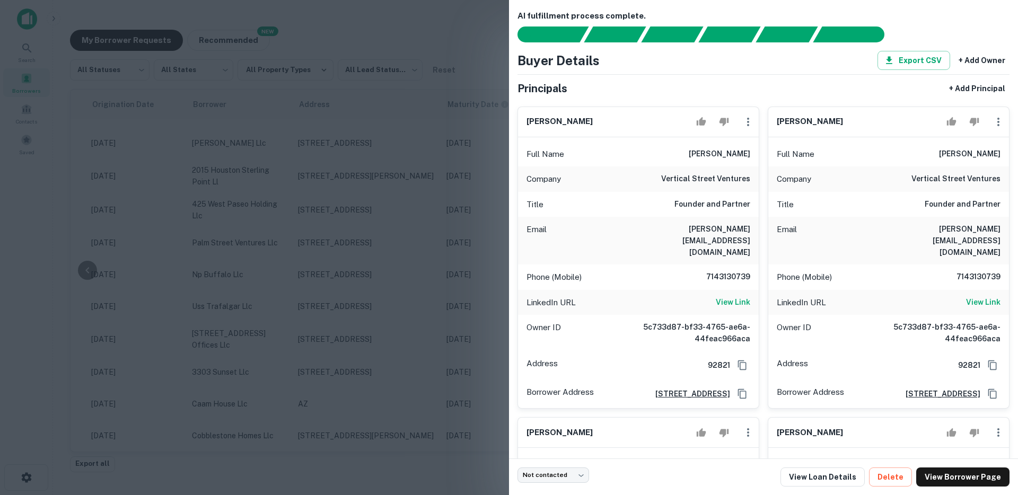
scroll to position [0, 0]
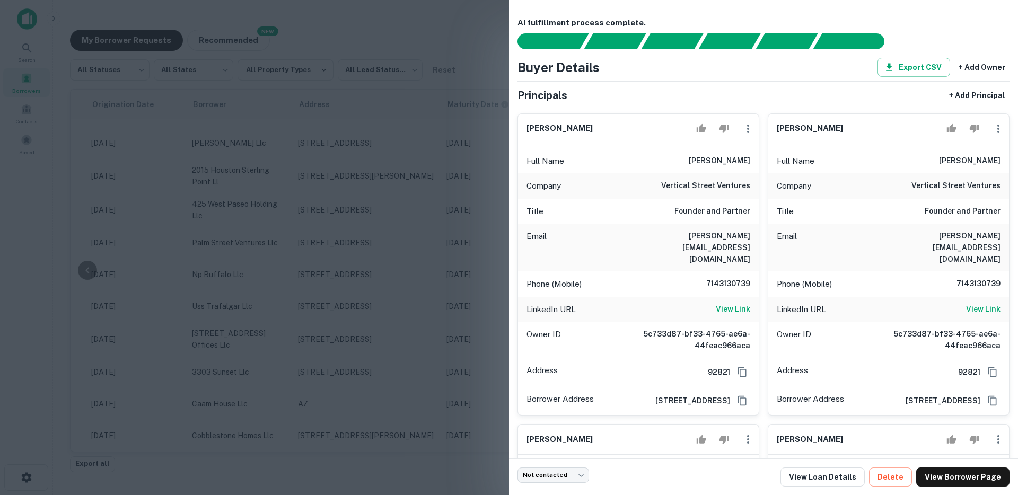
click at [436, 340] on div at bounding box center [509, 247] width 1018 height 495
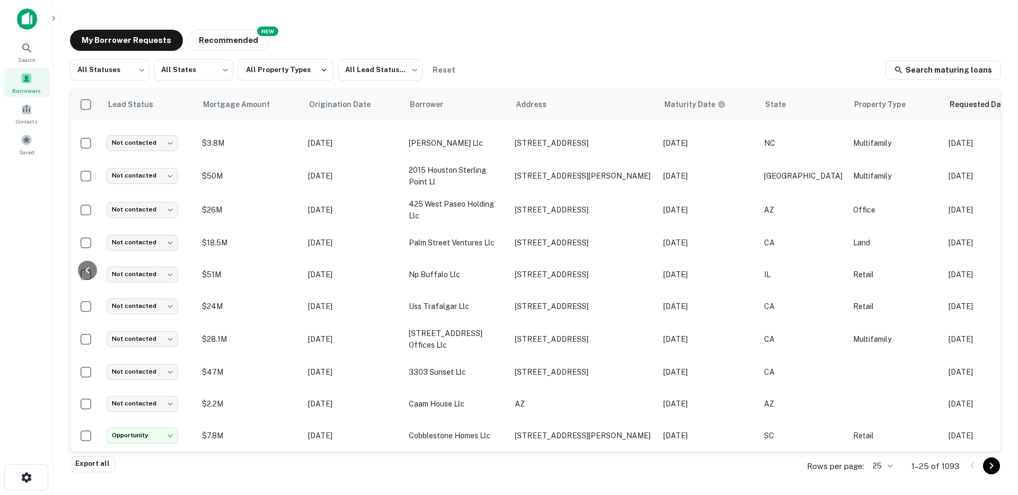
scroll to position [231, 217]
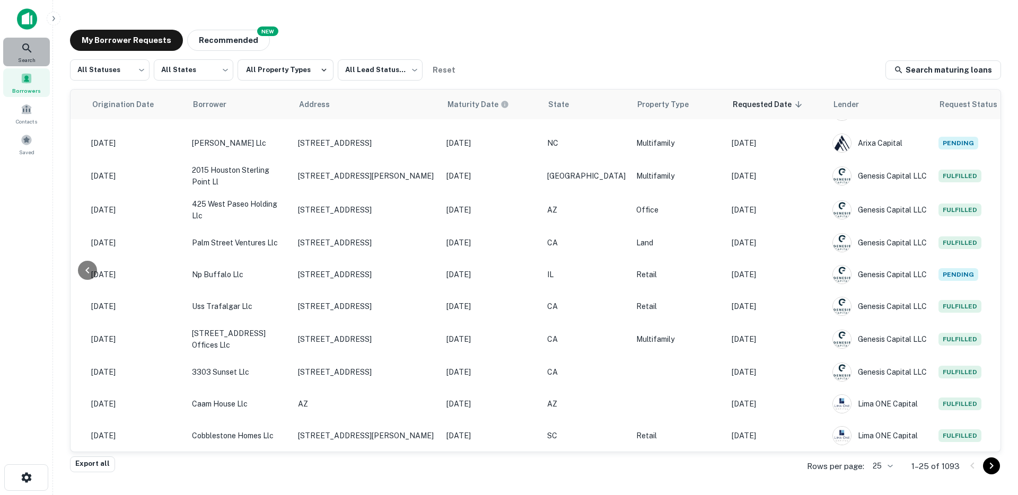
click at [12, 47] on div "Search" at bounding box center [26, 52] width 47 height 29
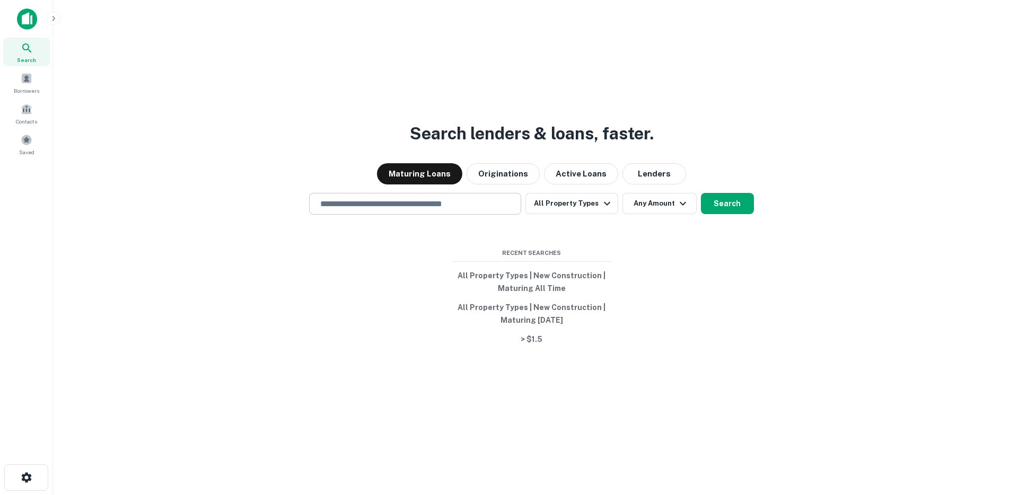
click at [402, 203] on input "text" at bounding box center [415, 204] width 202 height 12
click at [492, 173] on button "Originations" at bounding box center [502, 173] width 73 height 21
click at [436, 202] on input "text" at bounding box center [415, 204] width 202 height 12
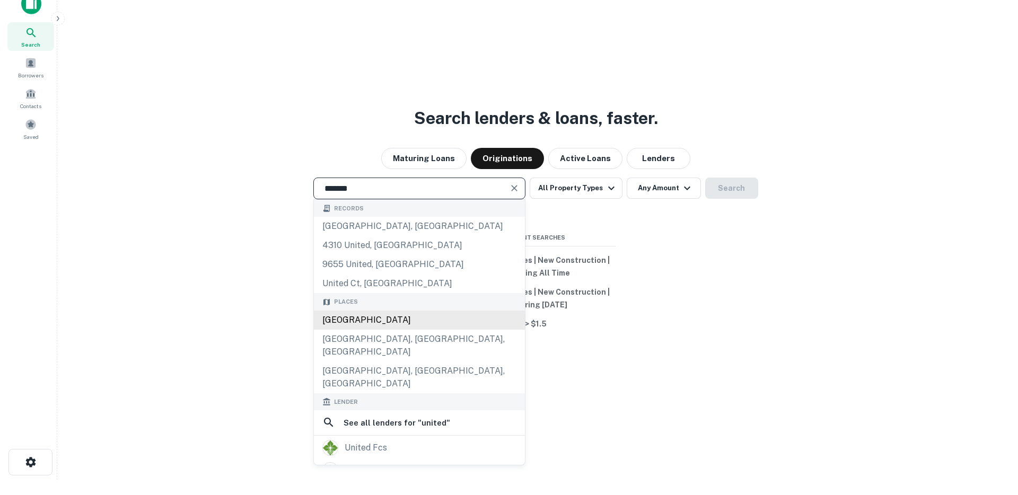
scroll to position [15, 0]
click at [373, 326] on div "[GEOGRAPHIC_DATA]" at bounding box center [415, 320] width 211 height 19
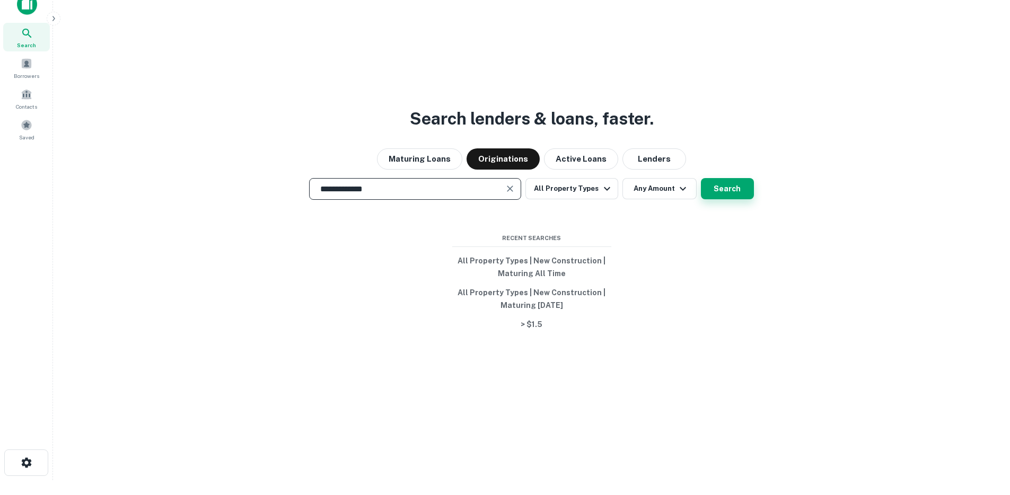
type input "**********"
click at [702, 190] on button "Search" at bounding box center [727, 188] width 53 height 21
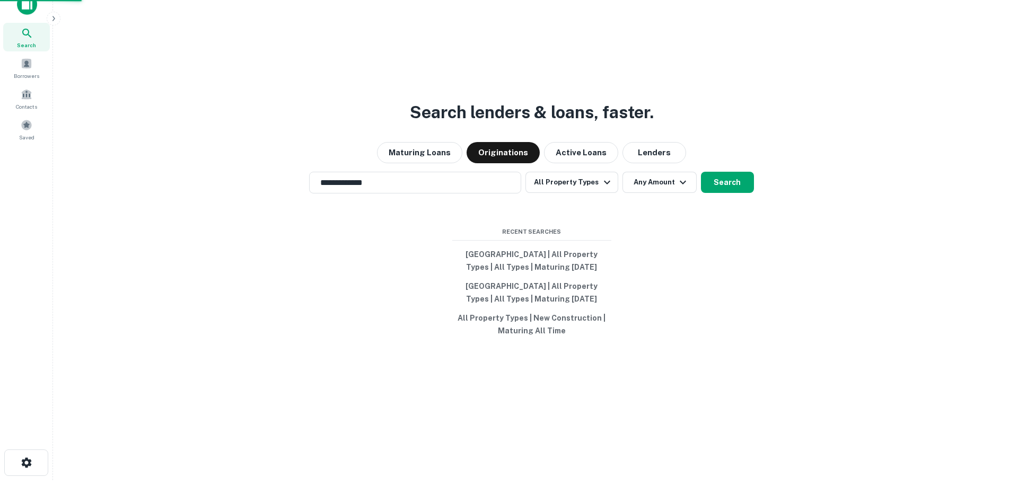
click at [473, 307] on div "[GEOGRAPHIC_DATA]" at bounding box center [509, 304] width 430 height 19
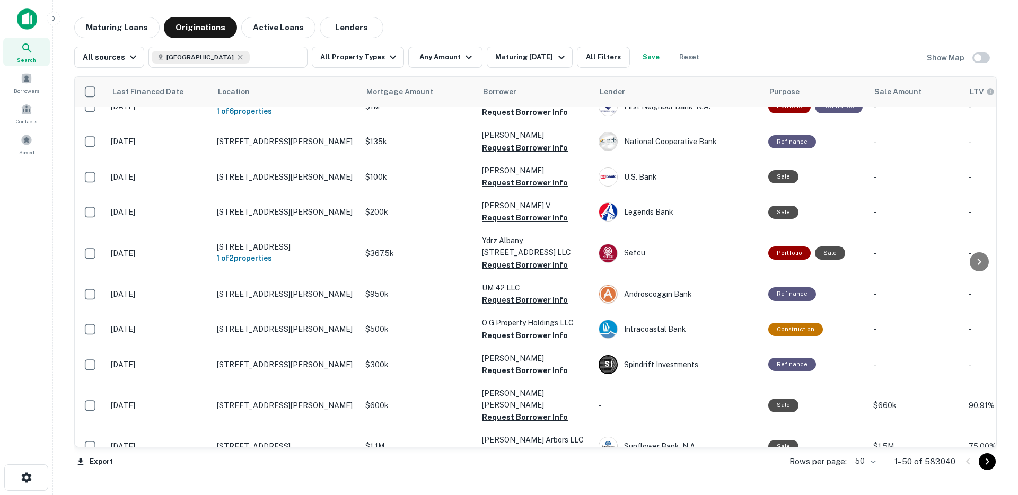
scroll to position [231, 0]
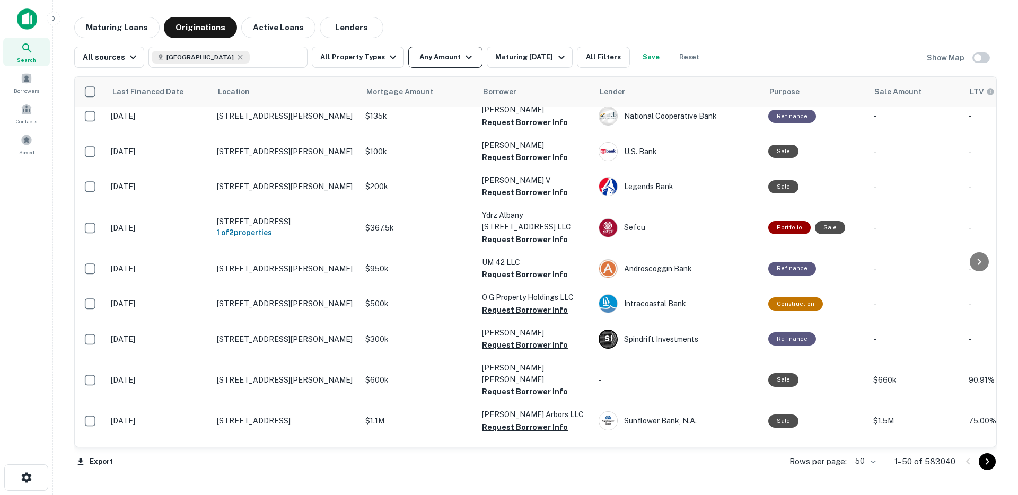
click at [430, 60] on button "Any Amount" at bounding box center [445, 57] width 74 height 21
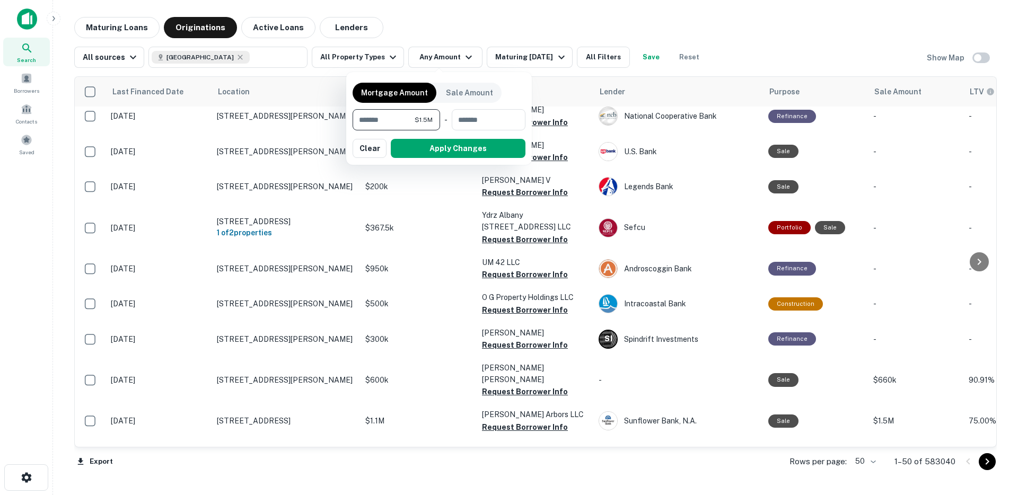
type input "*******"
click at [429, 163] on div "Mortgage Amount Sale Amount ******* $1.5M ​ - ​ Apply Changes Clear" at bounding box center [439, 118] width 186 height 93
click at [431, 151] on button "Apply Changes" at bounding box center [458, 148] width 135 height 19
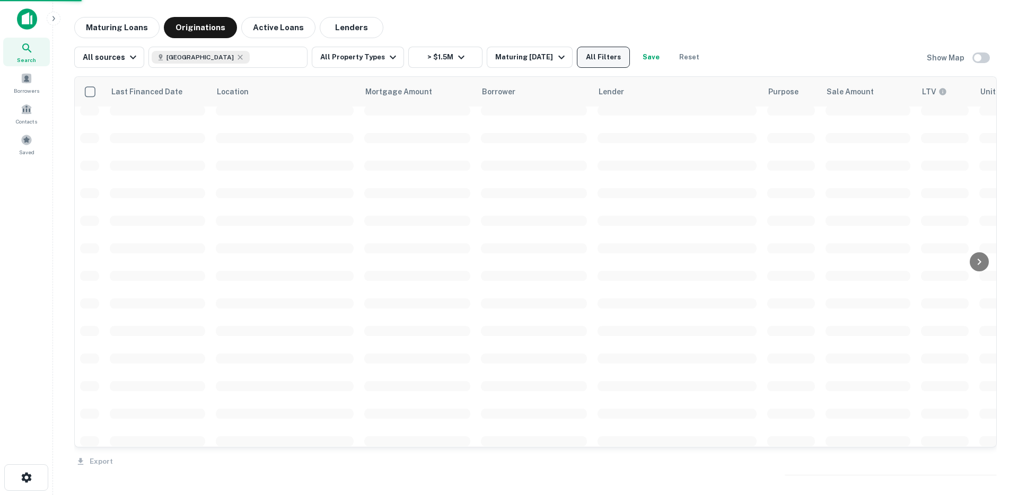
click at [613, 63] on button "All Filters" at bounding box center [603, 57] width 53 height 21
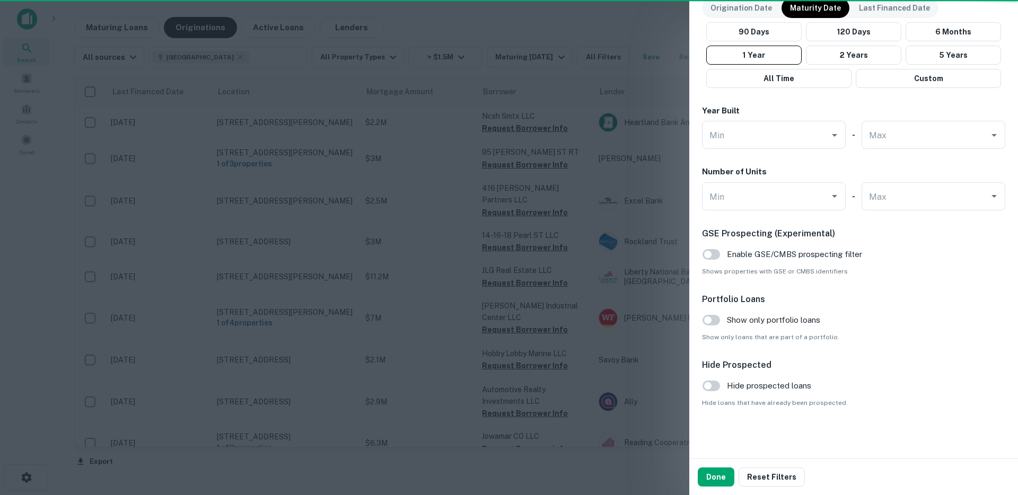
click at [921, 268] on span "Shows properties with GSE or CMBS identifiers" at bounding box center [853, 272] width 303 height 10
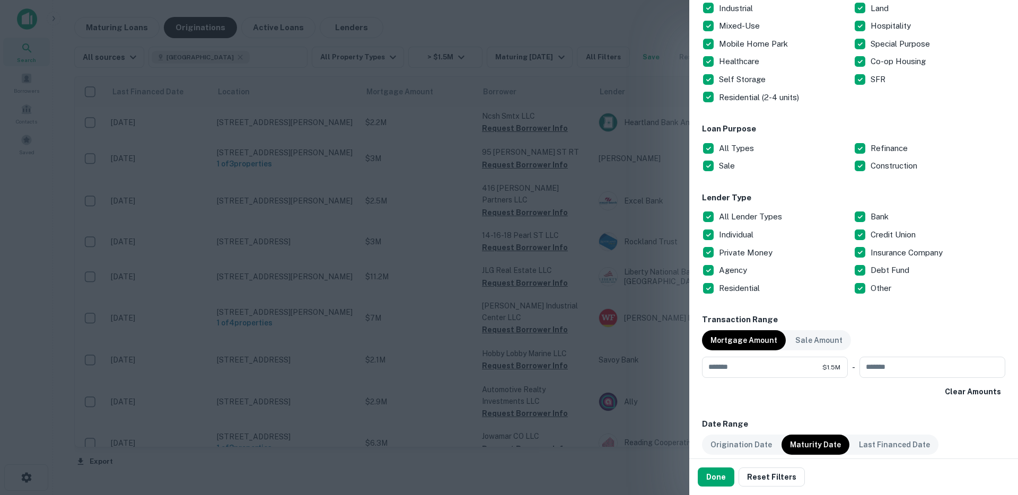
scroll to position [230, 0]
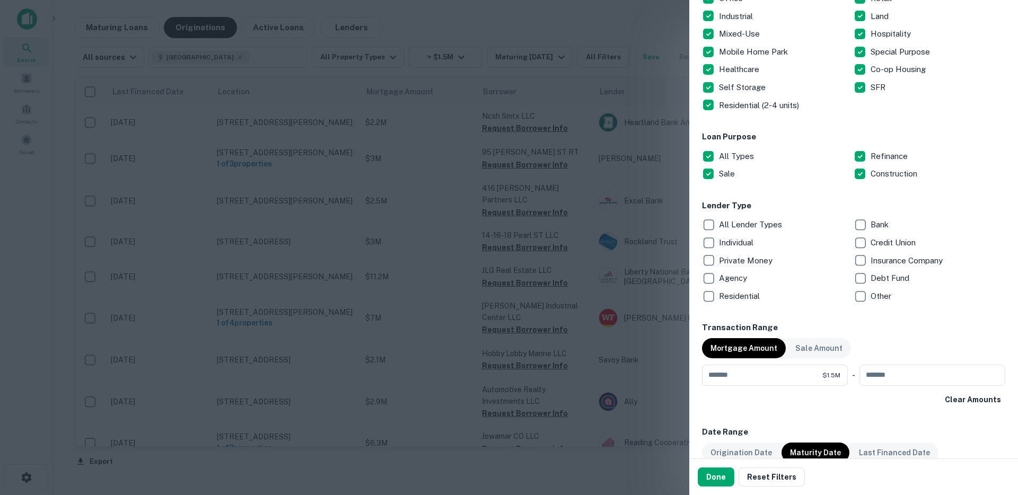
click at [720, 263] on p "Private Money" at bounding box center [747, 260] width 56 height 13
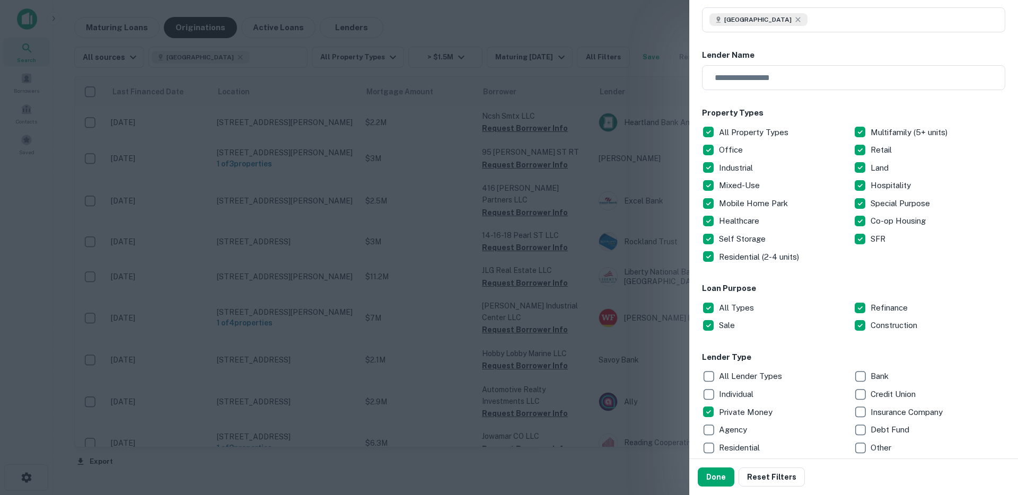
scroll to position [137, 0]
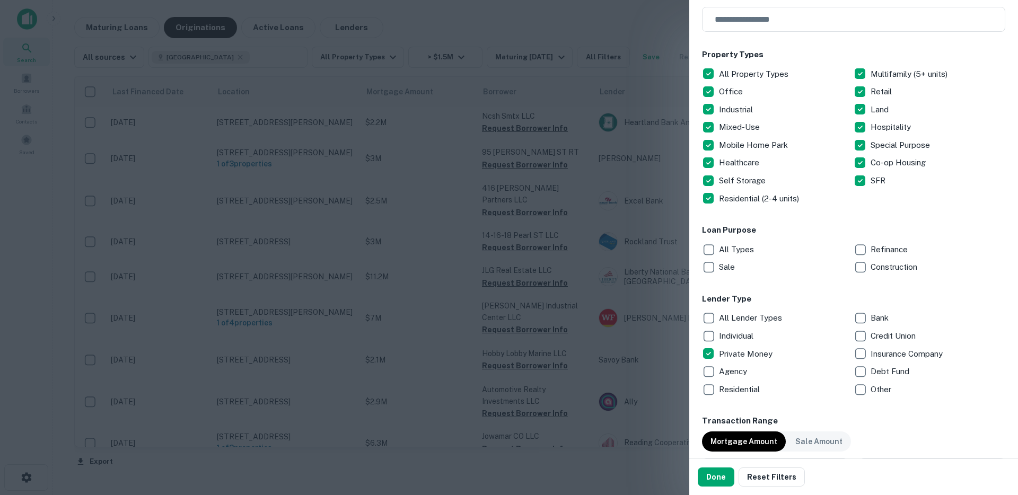
click at [881, 265] on p "Construction" at bounding box center [894, 267] width 49 height 13
click at [717, 484] on button "Done" at bounding box center [716, 477] width 37 height 19
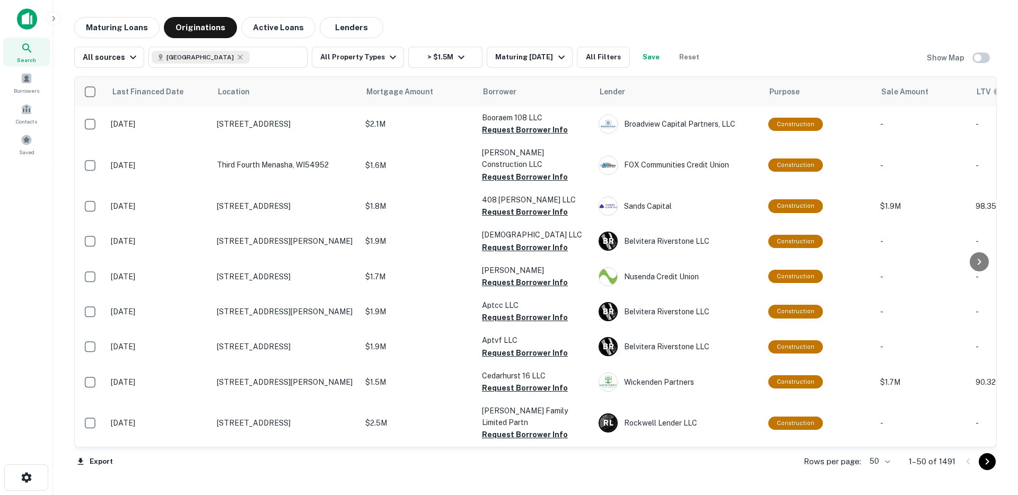
click at [648, 54] on button "Save" at bounding box center [651, 57] width 34 height 21
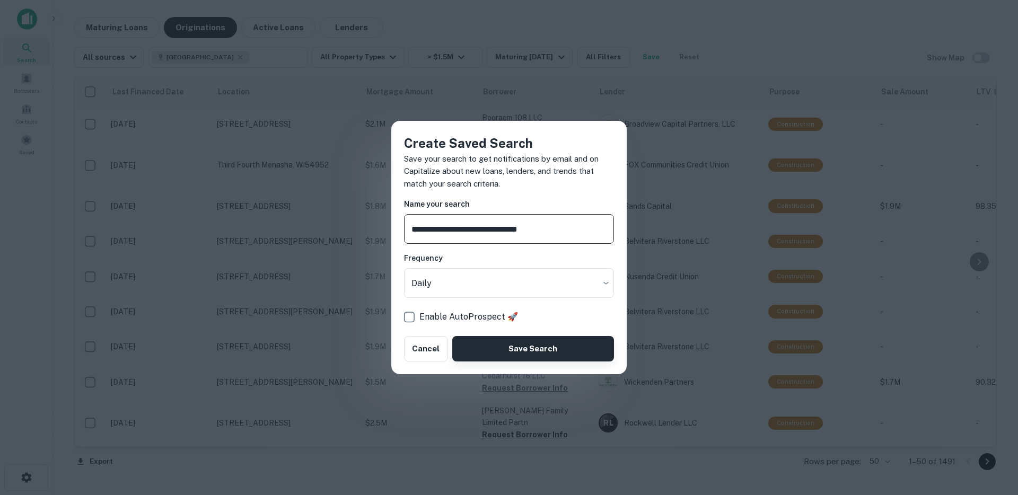
type input "**********"
click at [503, 356] on button "Save Search" at bounding box center [533, 348] width 162 height 25
